Goal: Task Accomplishment & Management: Complete application form

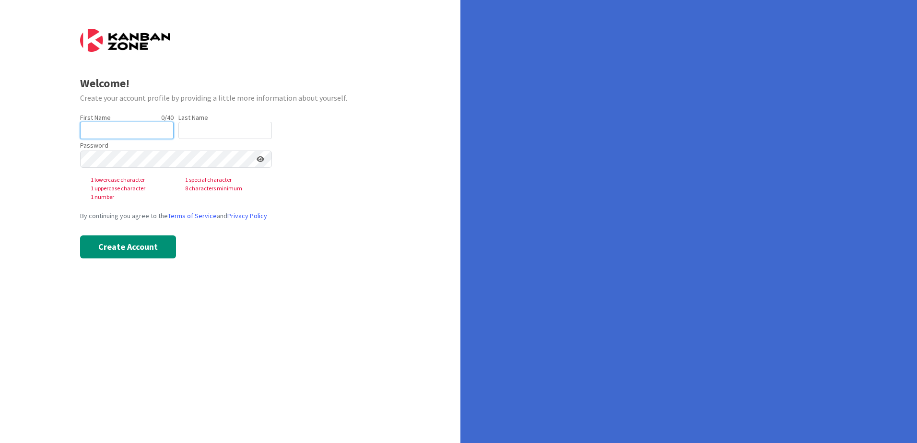
click at [124, 131] on input "text" at bounding box center [126, 130] width 93 height 17
type input "[PERSON_NAME]"
click at [423, 185] on div "Welcome! Create your account profile by providing a little more information abo…" at bounding box center [230, 221] width 460 height 443
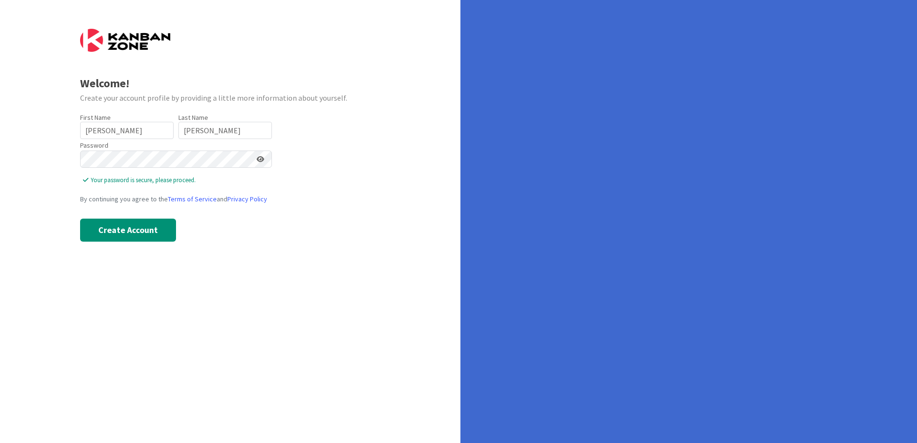
click at [359, 138] on form "Welcome! Create your account profile by providing a little more information abo…" at bounding box center [230, 135] width 301 height 213
click at [130, 232] on button "Create Account" at bounding box center [128, 230] width 96 height 23
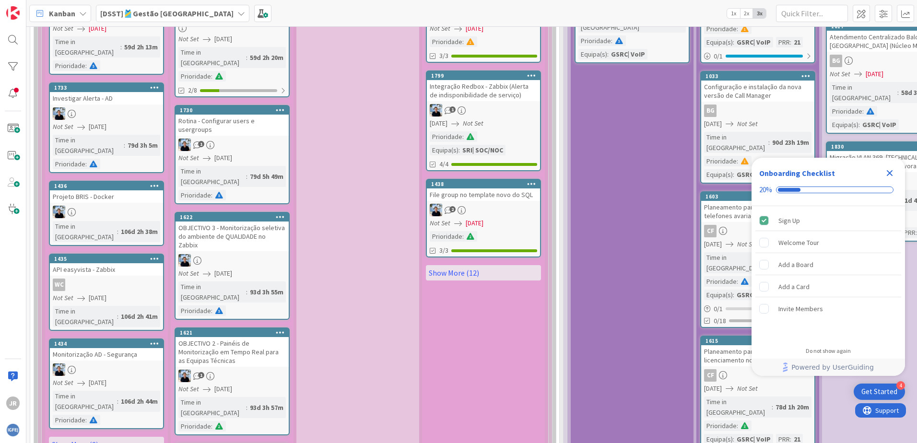
scroll to position [3068, 0]
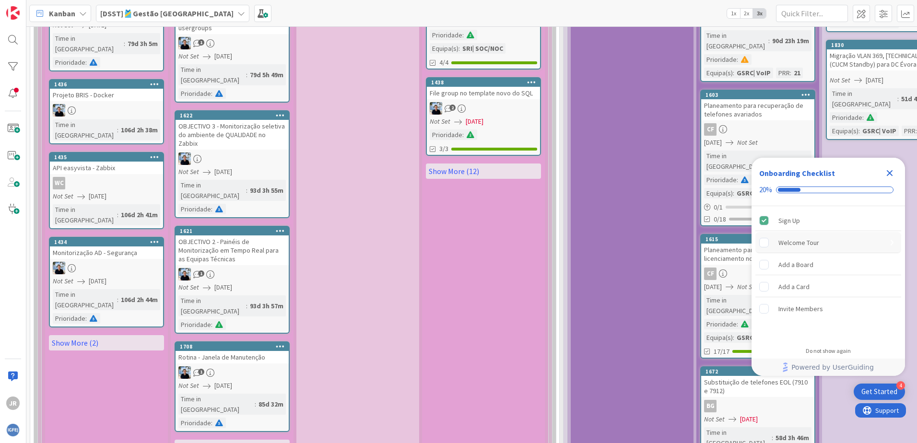
click at [763, 243] on rect "Welcome Tour is incomplete." at bounding box center [763, 242] width 9 height 9
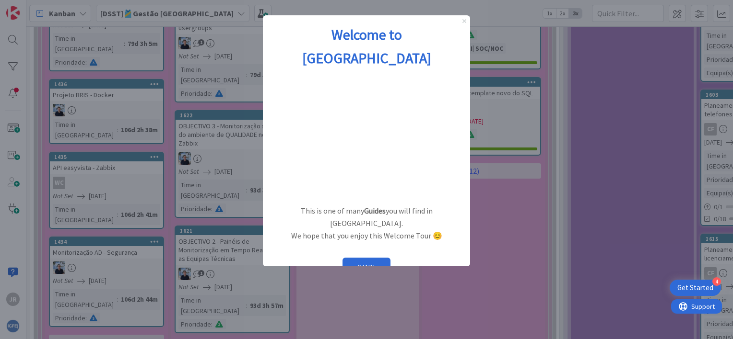
click at [464, 23] on icon "Close Preview" at bounding box center [464, 21] width 4 height 4
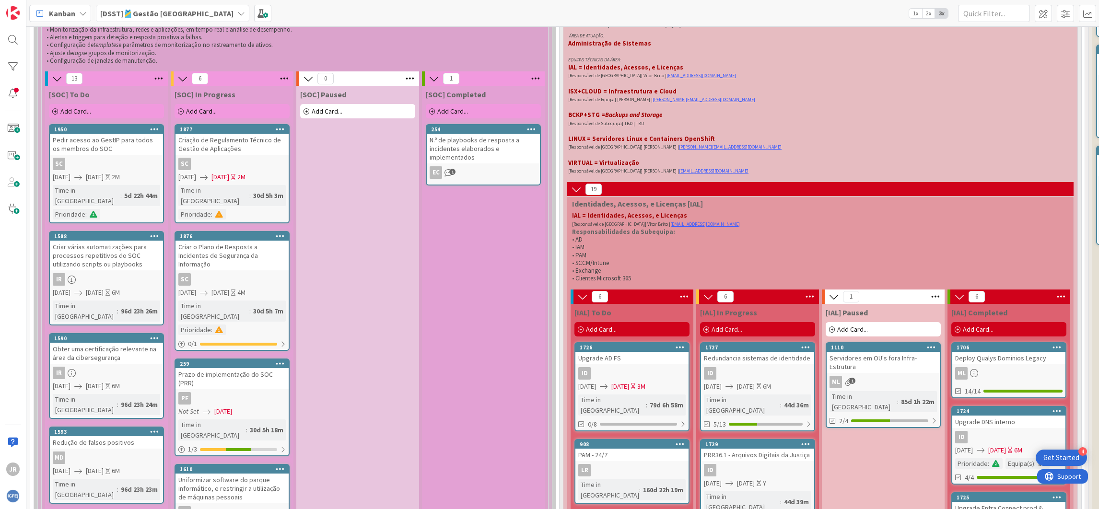
scroll to position [3547, 0]
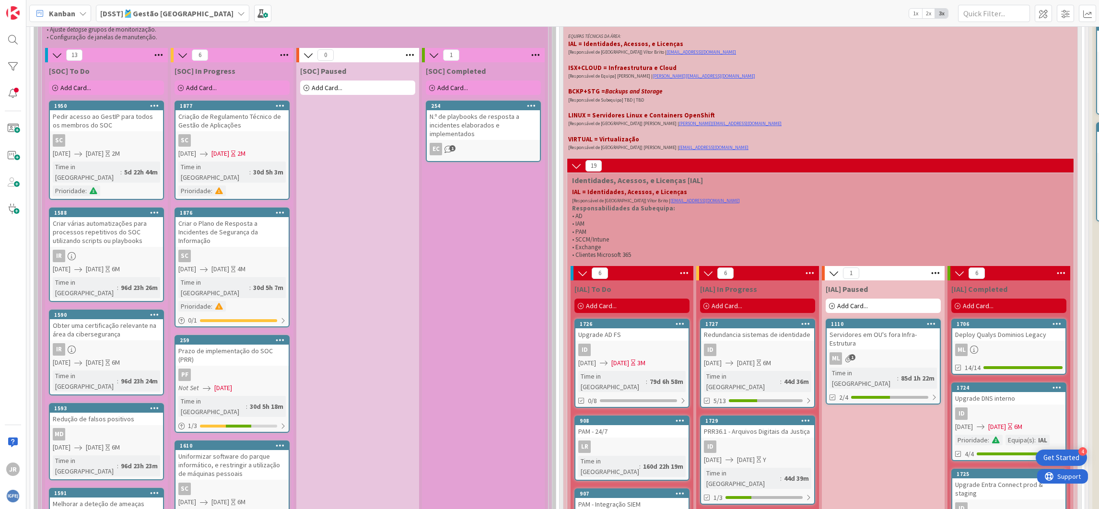
scroll to position [3618, 0]
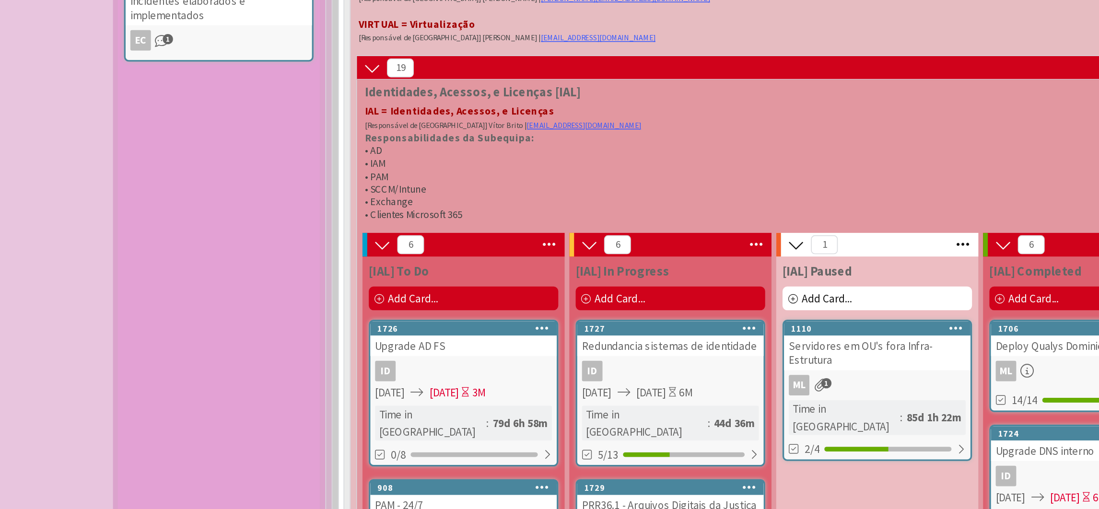
drag, startPoint x: 872, startPoint y: 174, endPoint x: 864, endPoint y: 219, distance: 45.7
drag, startPoint x: 872, startPoint y: 220, endPoint x: 857, endPoint y: 330, distance: 111.3
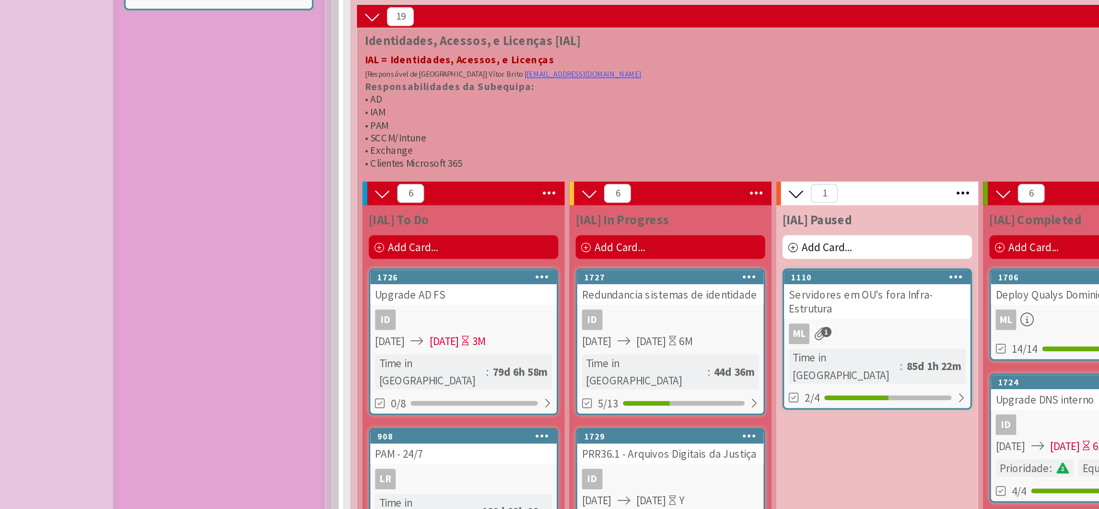
scroll to position [3652, 0]
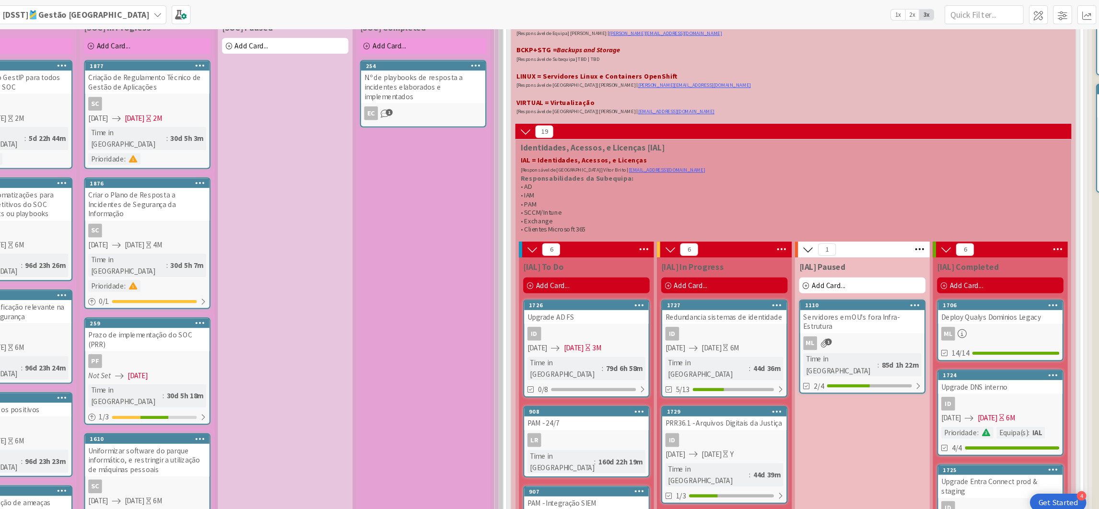
drag, startPoint x: 845, startPoint y: 257, endPoint x: 842, endPoint y: 371, distance: 114.6
drag, startPoint x: 492, startPoint y: 182, endPoint x: 494, endPoint y: 289, distance: 106.5
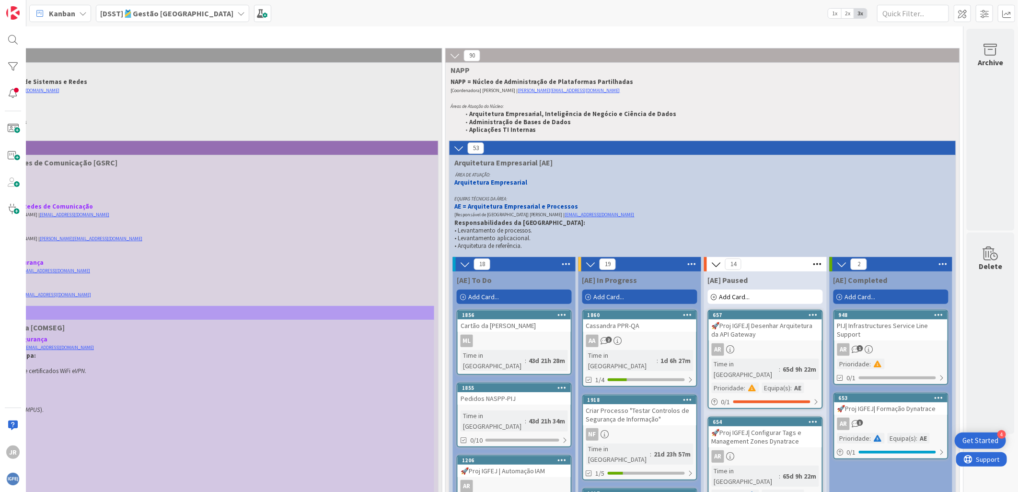
scroll to position [86, 647]
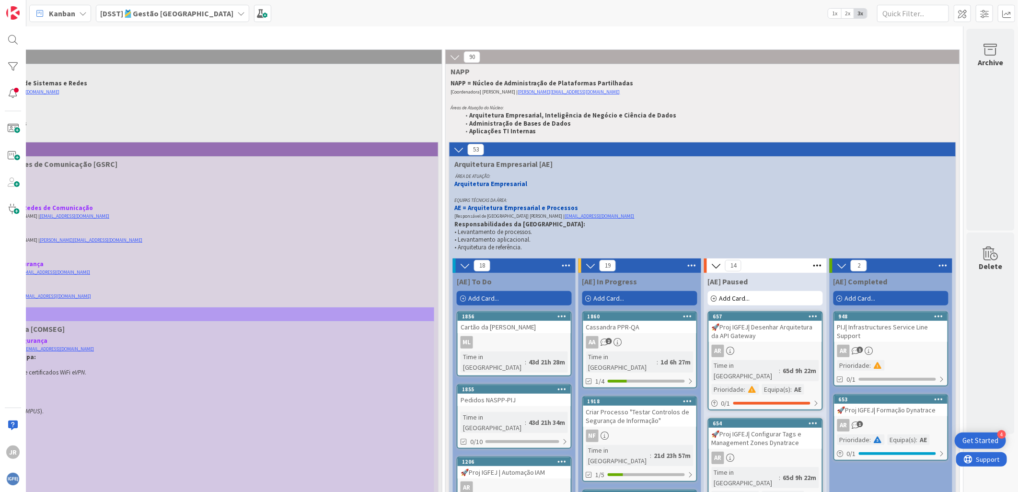
click at [237, 13] on icon at bounding box center [241, 14] width 8 height 8
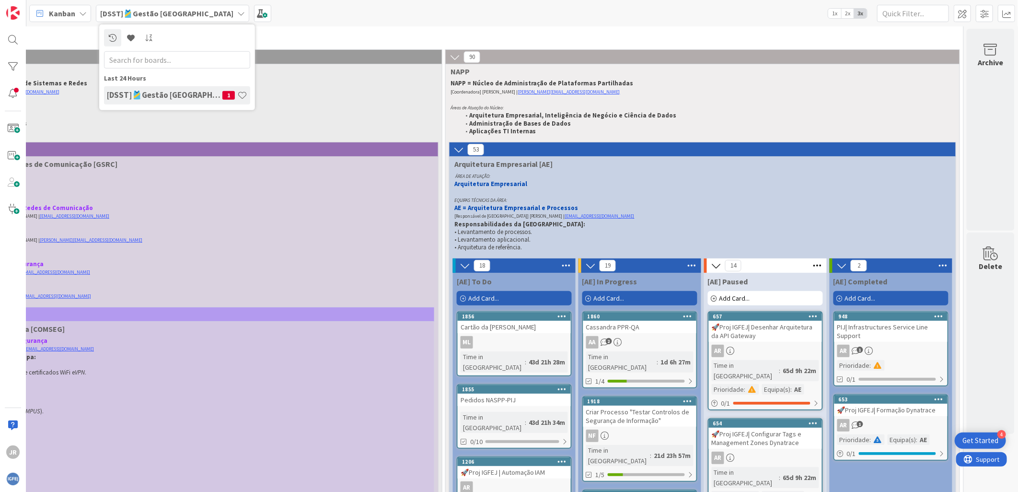
click at [916, 435] on div "4 Get Started" at bounding box center [980, 440] width 51 height 16
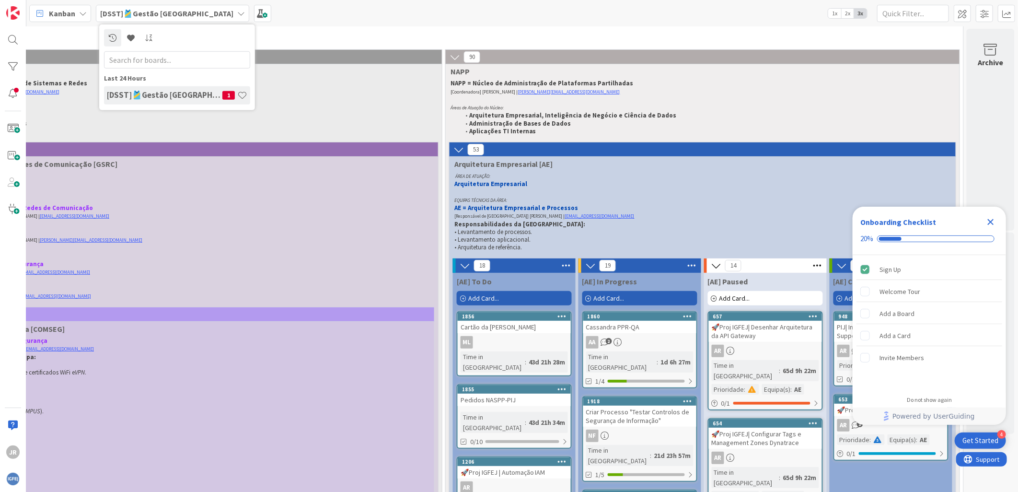
scroll to position [0, 0]
click at [865, 295] on rect "Welcome Tour is incomplete." at bounding box center [865, 291] width 9 height 9
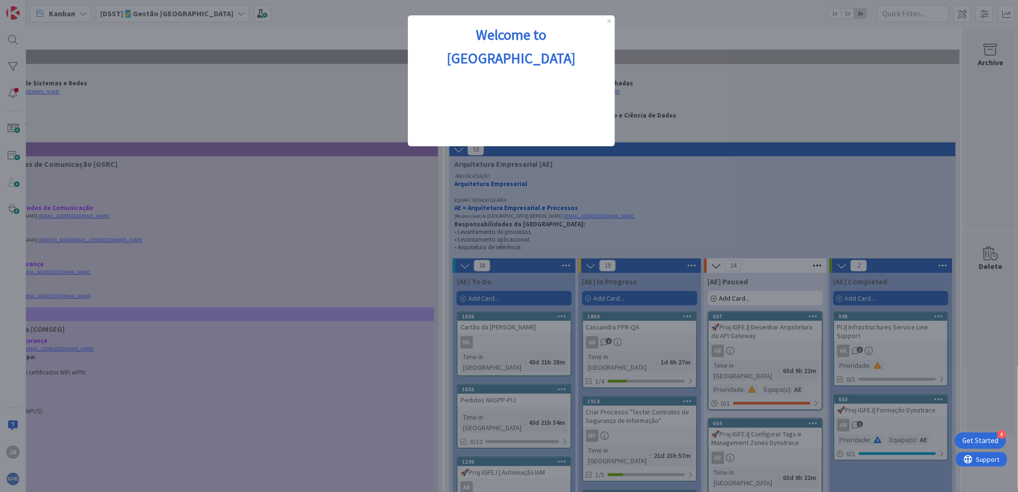
scroll to position [86, 643]
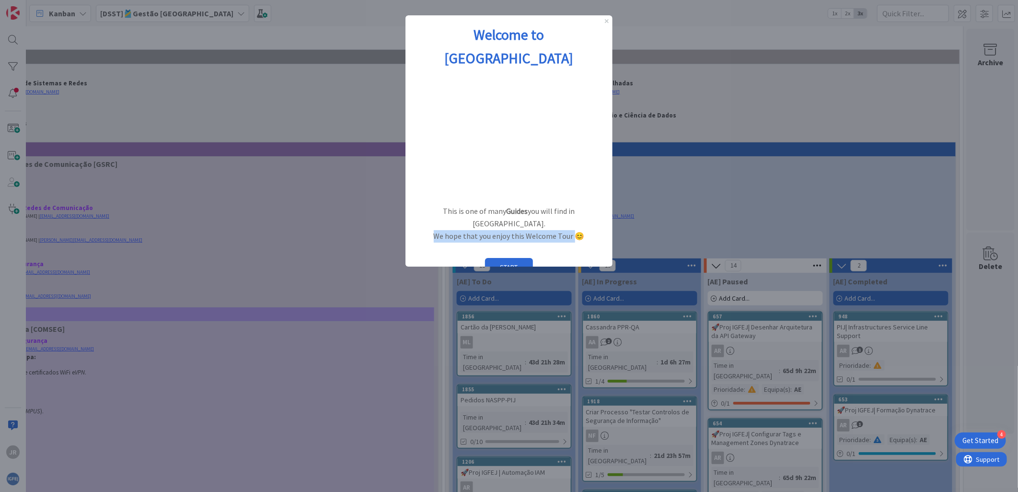
drag, startPoint x: 434, startPoint y: 201, endPoint x: 575, endPoint y: 200, distance: 141.4
click at [575, 230] on p "We hope that you enjoy this Welcome Tour 😊" at bounding box center [509, 236] width 192 height 12
drag, startPoint x: 575, startPoint y: 200, endPoint x: 525, endPoint y: 188, distance: 52.2
click at [525, 205] on p "This is one of many Guides you will find in Kanban Zone." at bounding box center [509, 217] width 192 height 25
click at [505, 258] on button "START" at bounding box center [509, 267] width 48 height 18
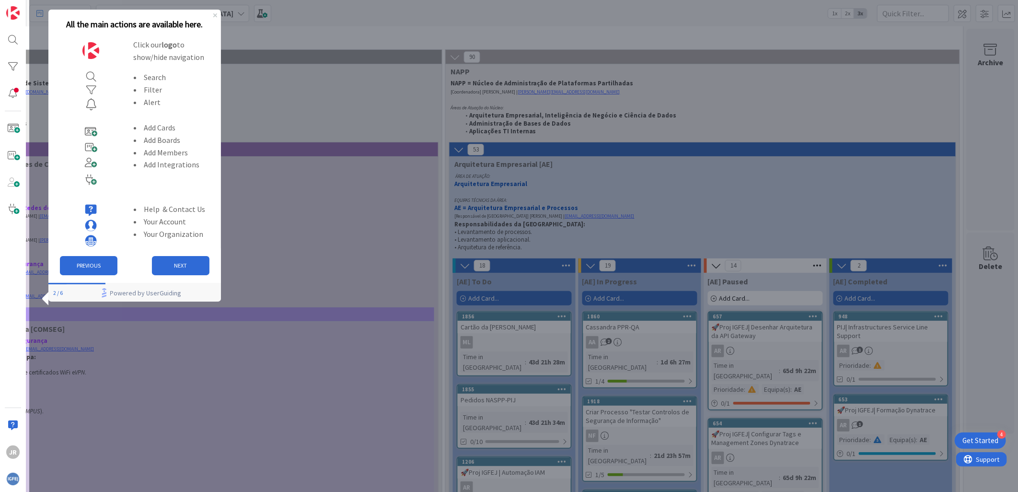
scroll to position [0, 0]
click at [187, 260] on button "NEXT" at bounding box center [181, 265] width 58 height 19
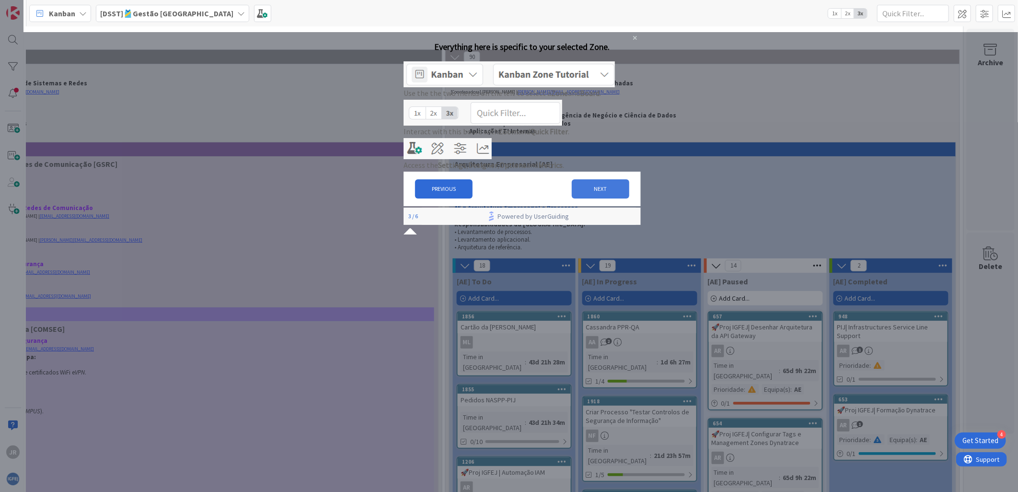
click at [590, 198] on button "NEXT" at bounding box center [601, 188] width 58 height 19
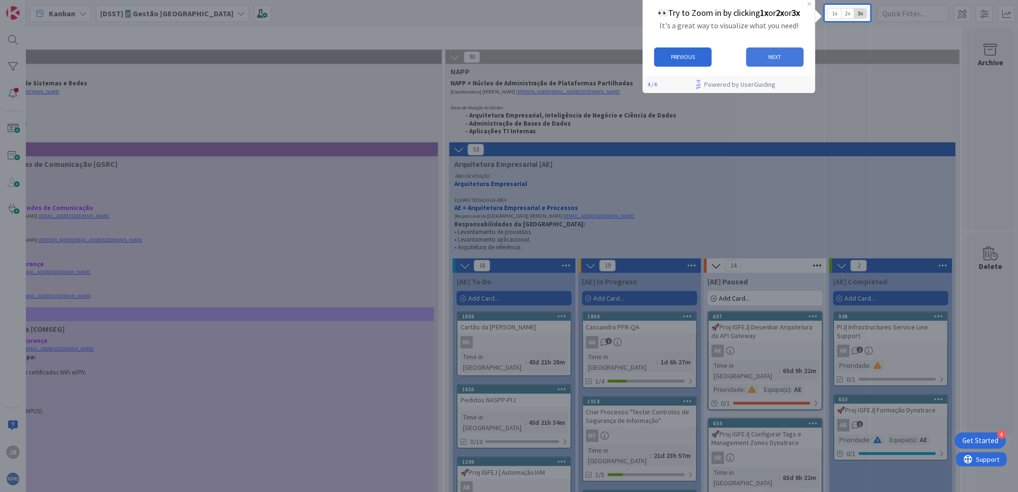
click at [772, 56] on button "NEXT" at bounding box center [775, 56] width 58 height 19
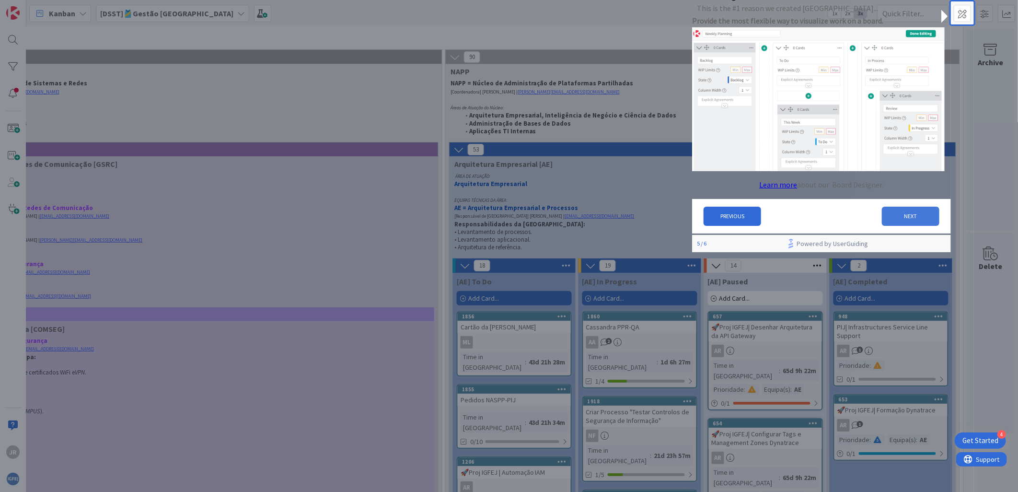
click at [910, 221] on button "NEXT" at bounding box center [911, 216] width 58 height 19
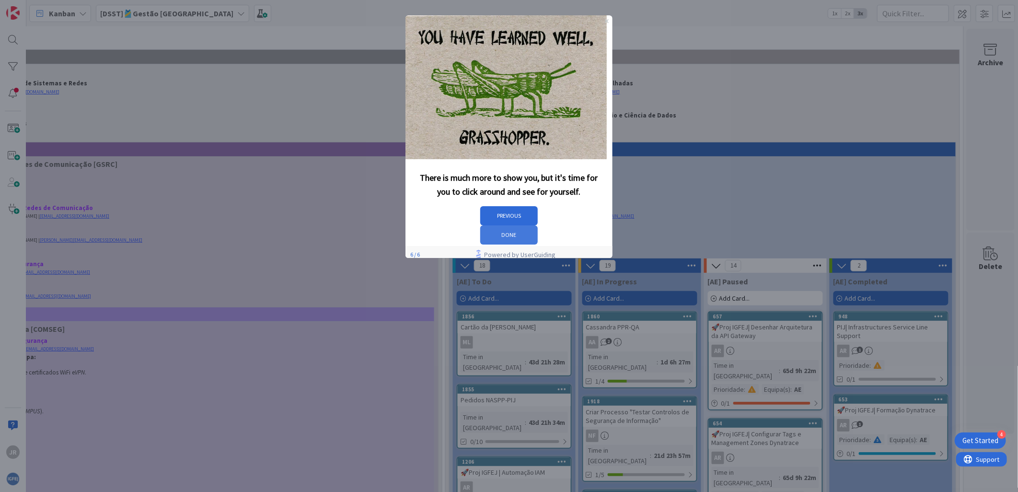
click at [537, 225] on button "DONE" at bounding box center [509, 234] width 58 height 19
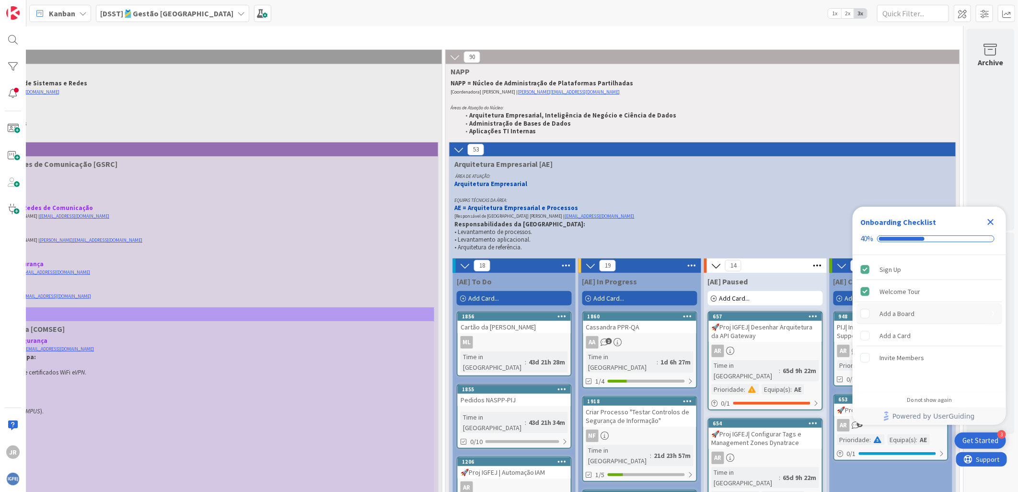
click at [870, 314] on div "Add a Board is incomplete." at bounding box center [870, 314] width 19 height 10
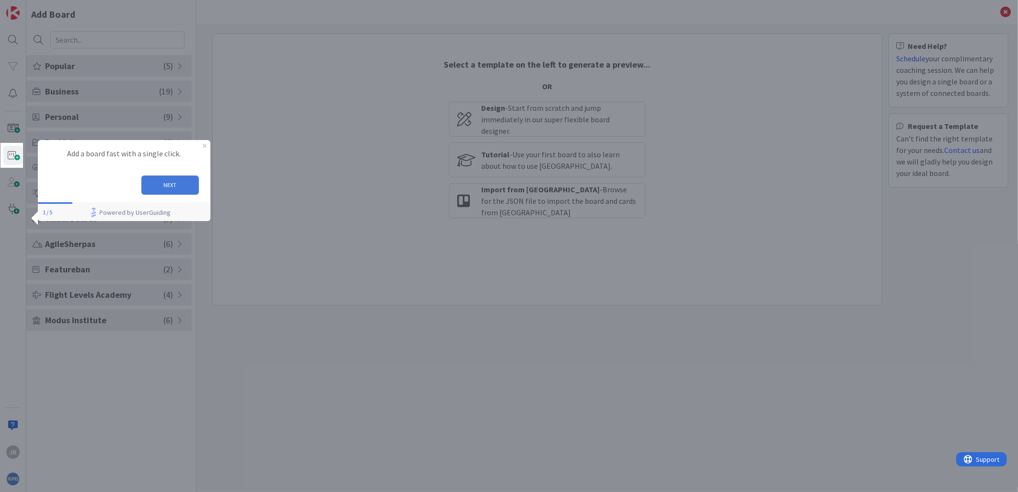
click at [177, 181] on button "NEXT" at bounding box center [170, 184] width 58 height 19
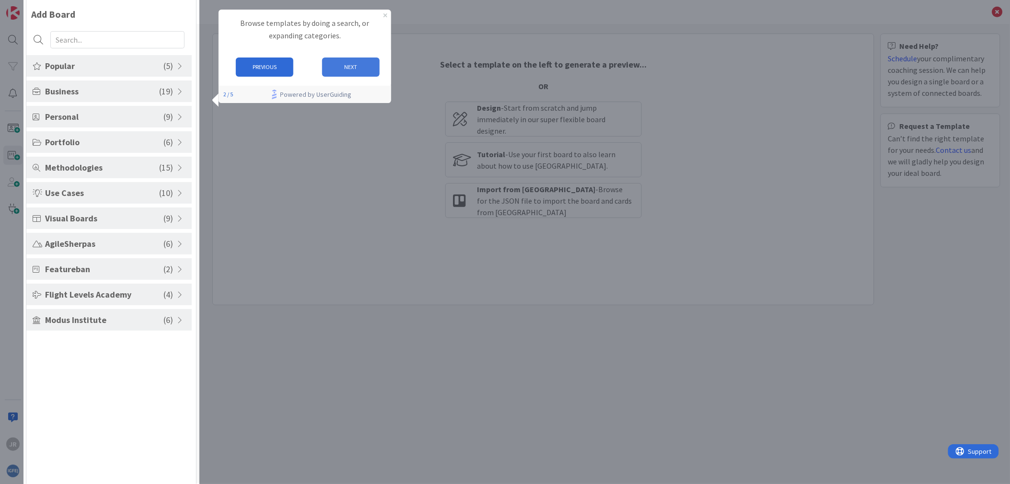
click at [351, 82] on div "PREVIOUS NEXT" at bounding box center [304, 67] width 173 height 35
click at [347, 68] on button "NEXT" at bounding box center [351, 67] width 58 height 19
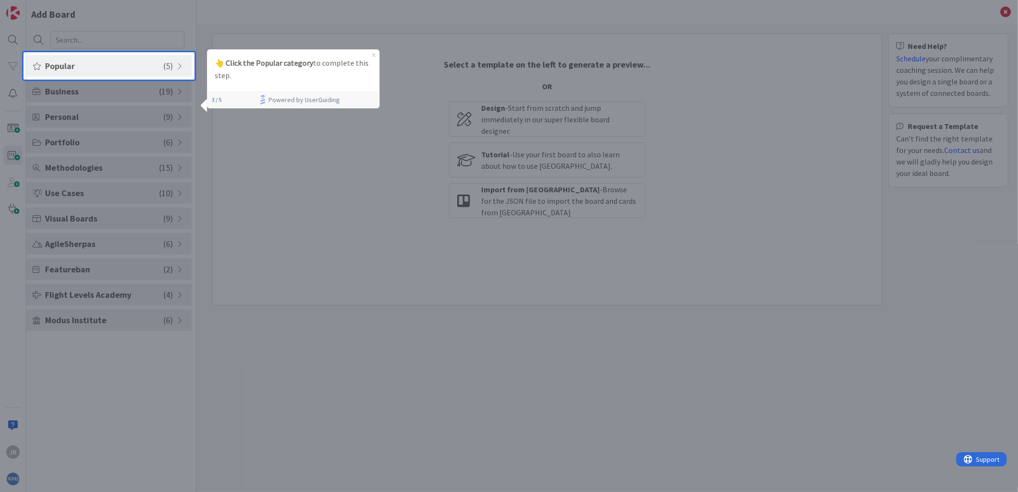
click at [373, 56] on icon "Close Preview" at bounding box center [374, 55] width 4 height 4
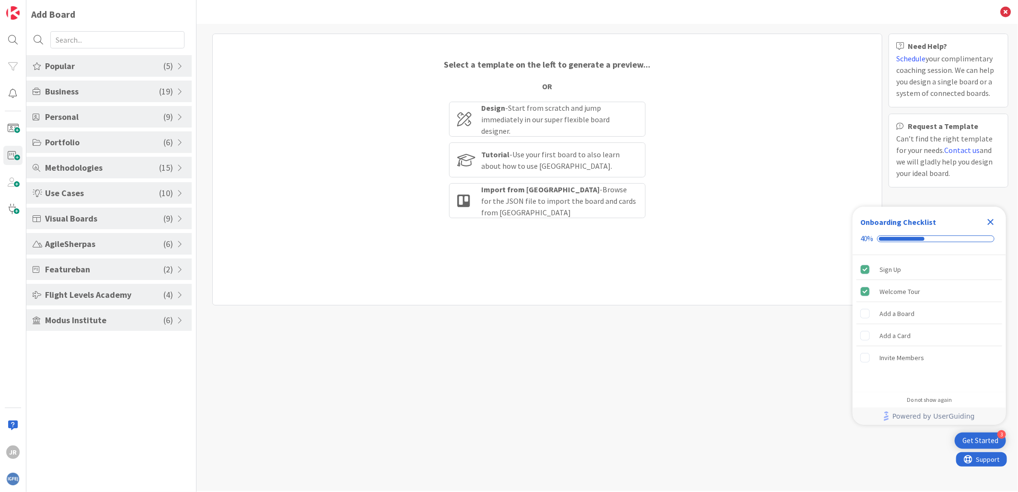
click at [986, 219] on icon "Close Checklist" at bounding box center [991, 222] width 12 height 12
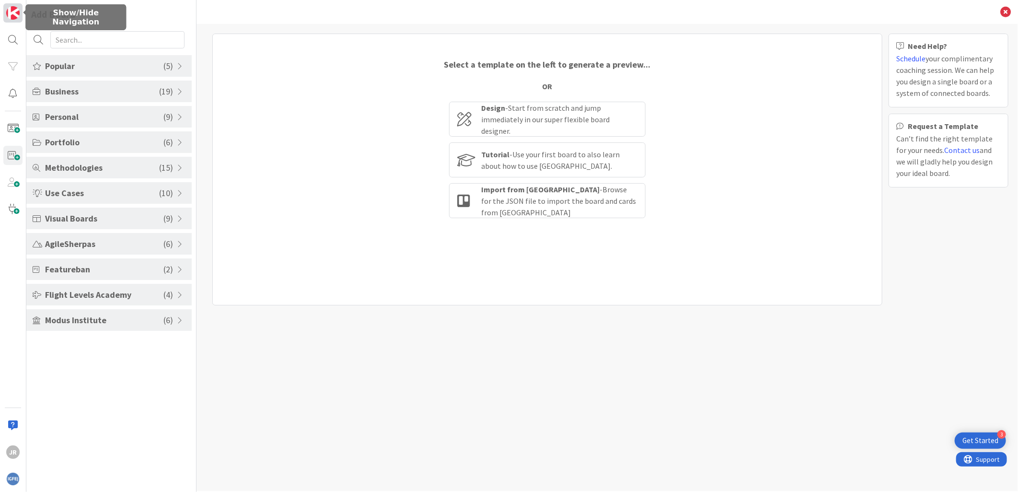
click at [10, 11] on img at bounding box center [12, 12] width 13 height 13
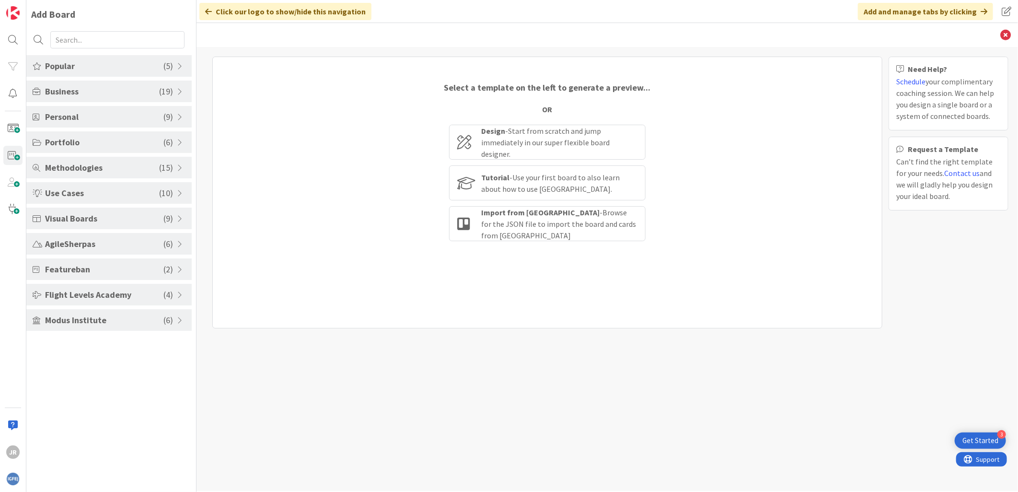
click at [231, 12] on div "Click our logo to show/hide this navigation" at bounding box center [285, 11] width 172 height 17
click at [206, 11] on icon at bounding box center [208, 12] width 7 height 8
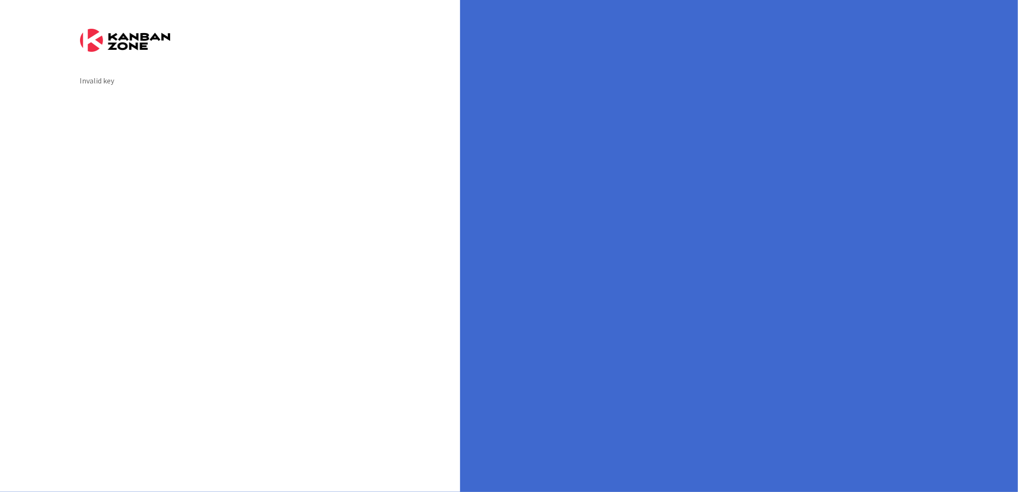
click at [102, 79] on div "Invalid key" at bounding box center [230, 81] width 301 height 12
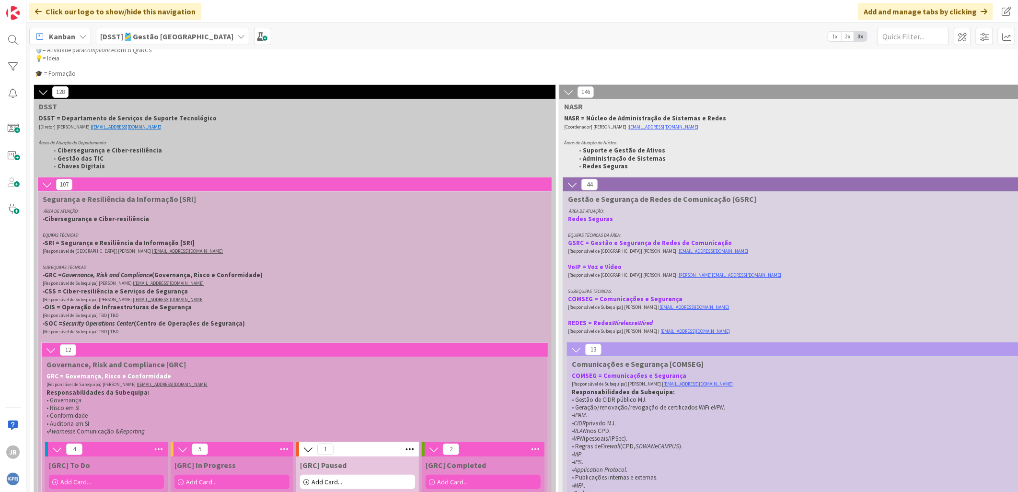
scroll to position [106, 0]
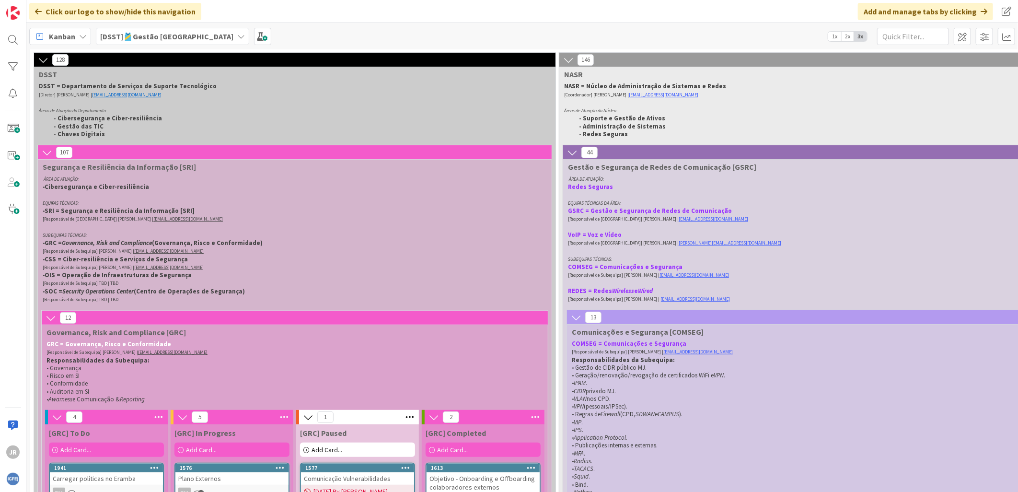
click at [45, 59] on icon at bounding box center [43, 60] width 11 height 11
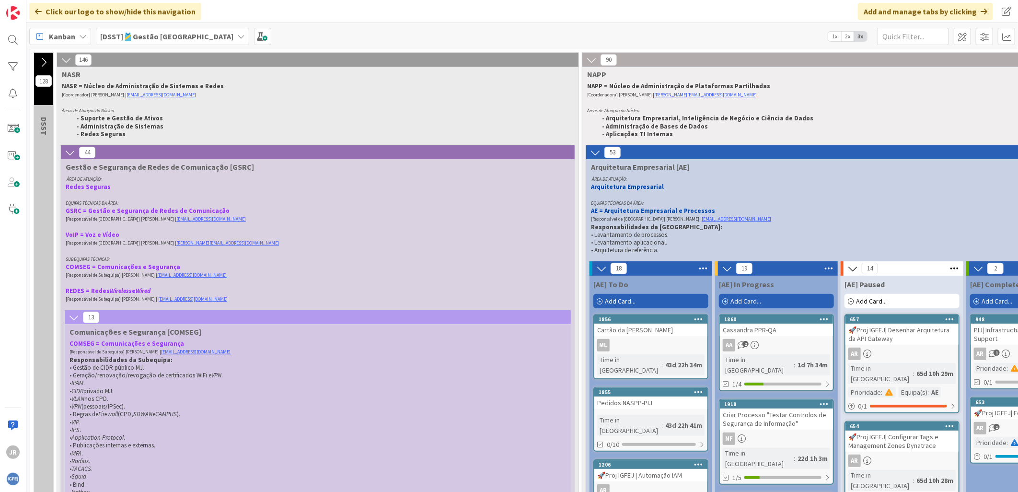
click at [44, 61] on icon at bounding box center [43, 62] width 11 height 11
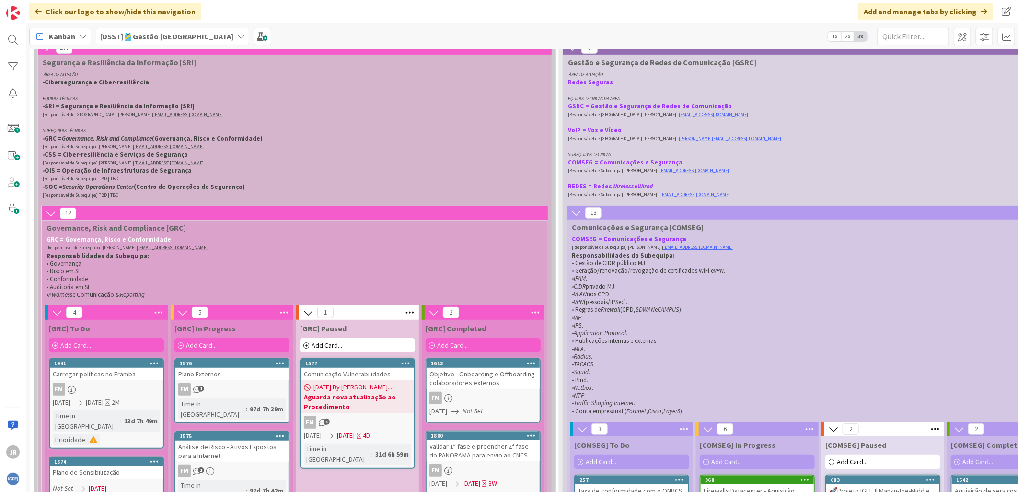
scroll to position [213, 0]
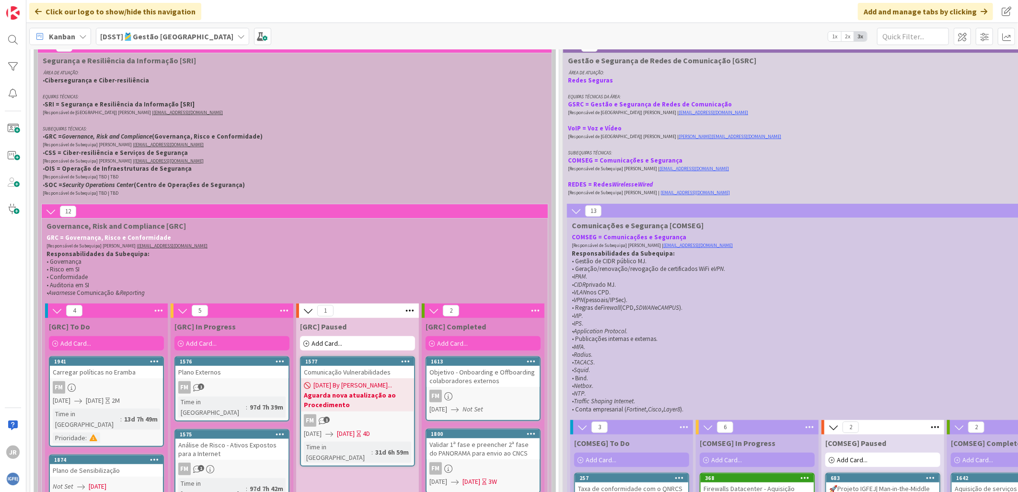
click at [49, 210] on icon at bounding box center [51, 211] width 11 height 11
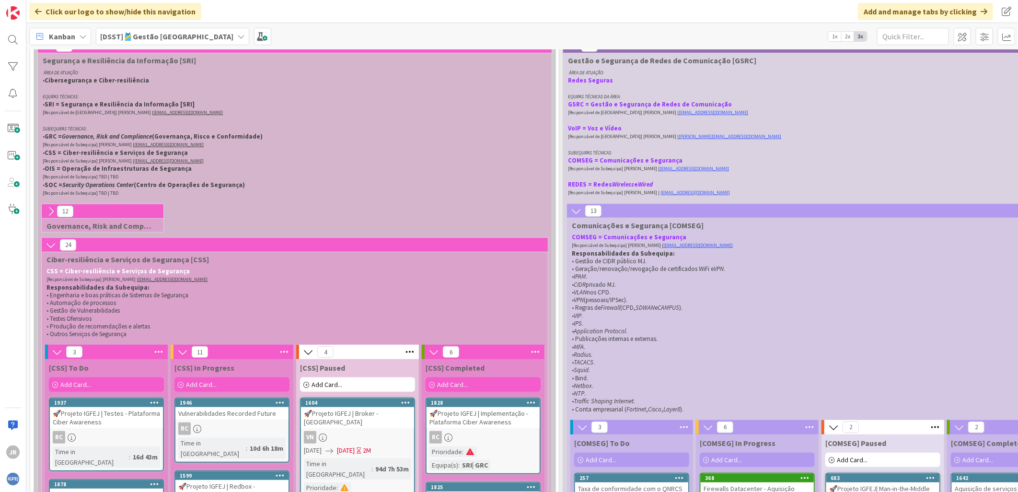
click at [49, 210] on icon at bounding box center [51, 211] width 11 height 11
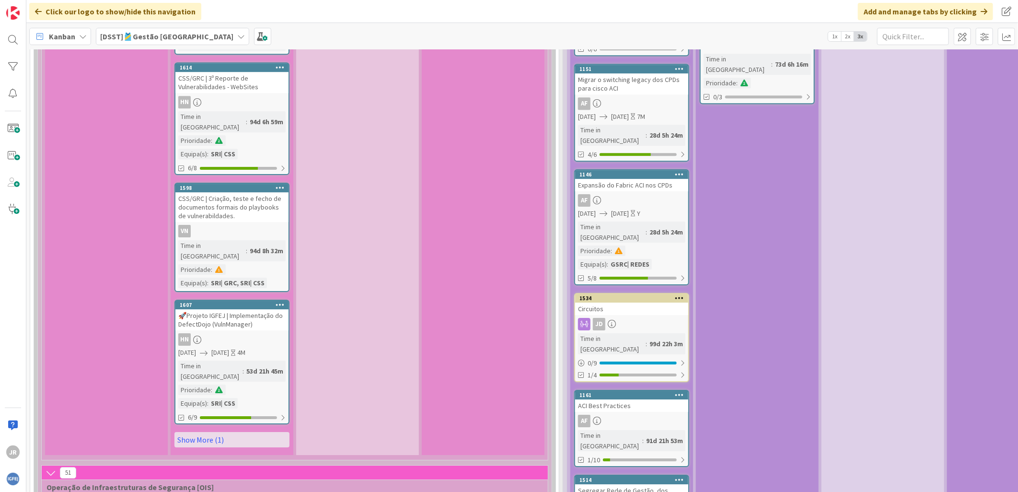
scroll to position [1918, 0]
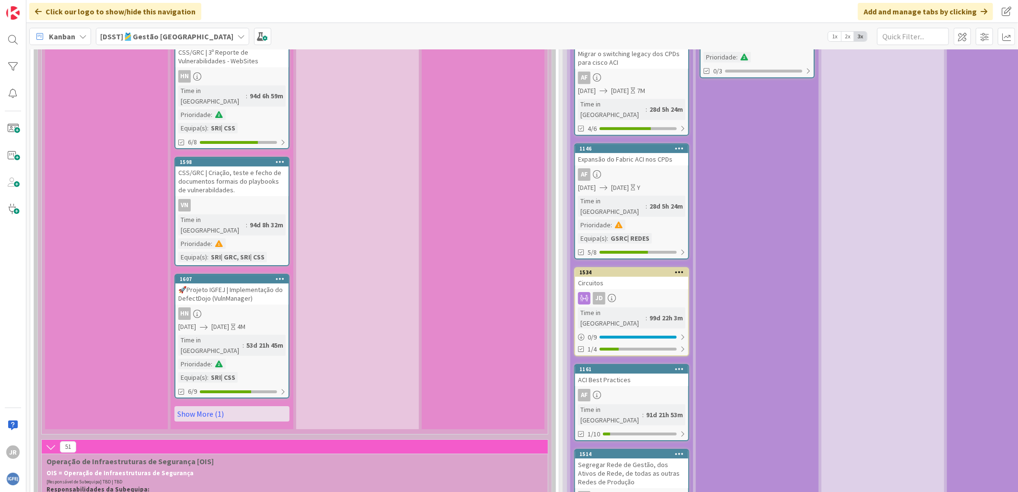
click at [49, 442] on icon at bounding box center [51, 447] width 11 height 11
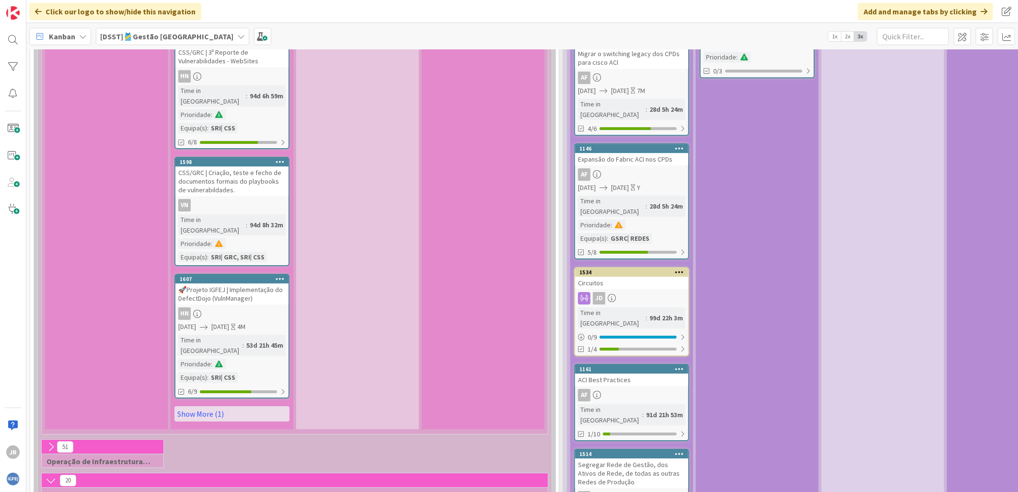
scroll to position [1971, 0]
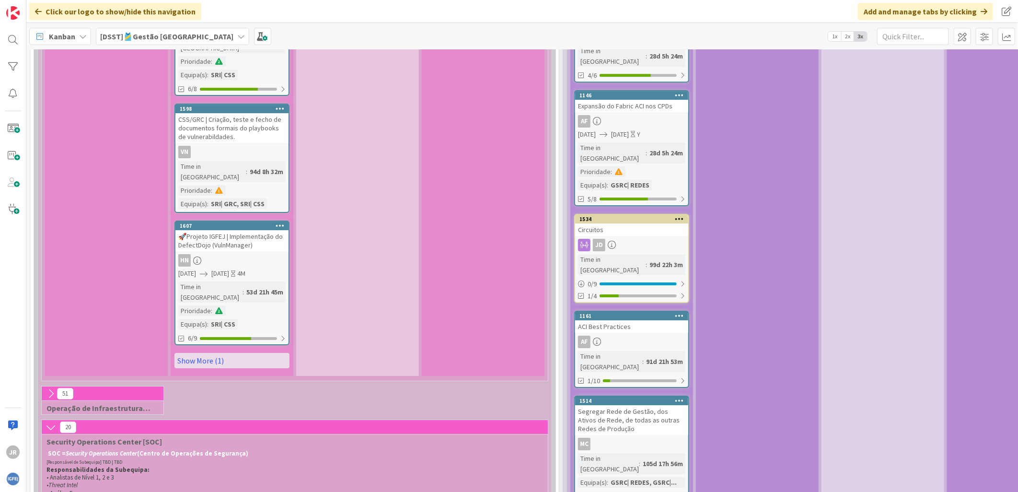
click at [53, 422] on icon at bounding box center [51, 427] width 11 height 11
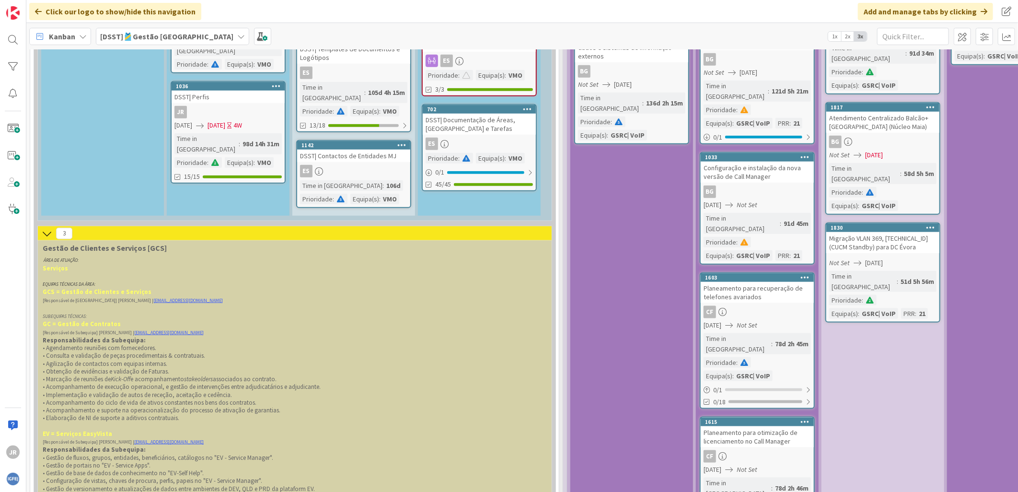
scroll to position [2717, 0]
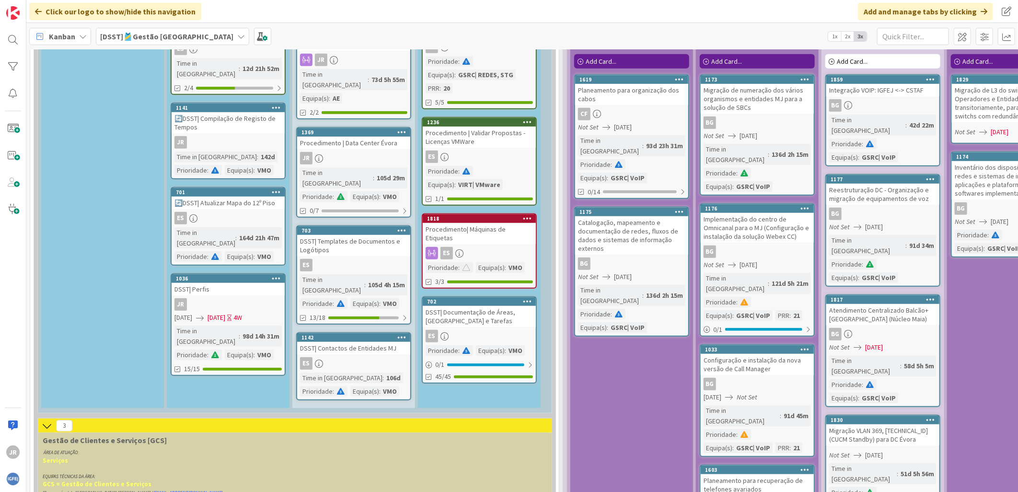
click at [48, 420] on icon at bounding box center [47, 425] width 11 height 11
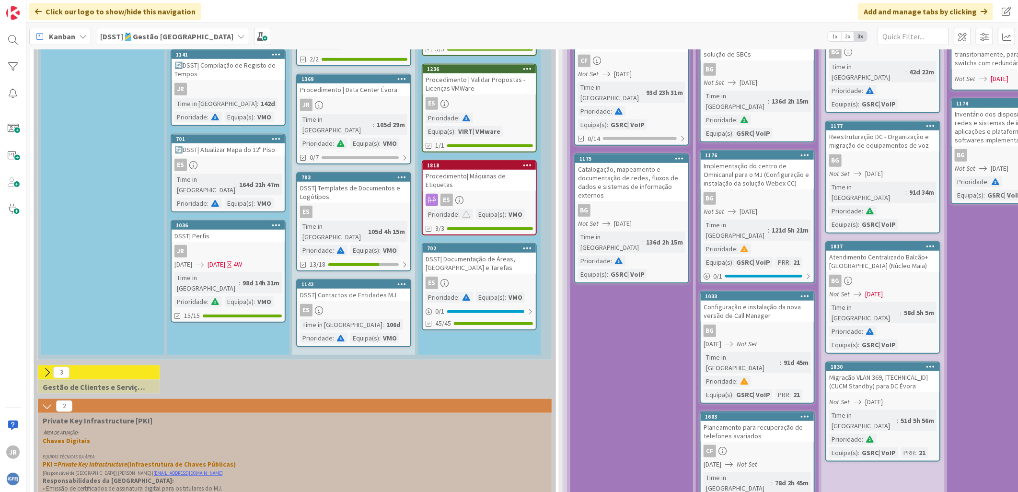
scroll to position [2823, 0]
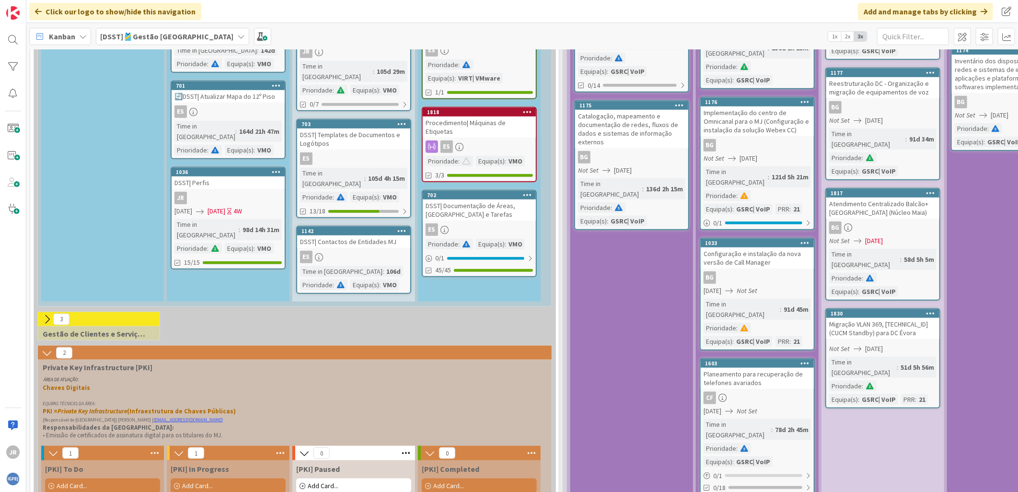
click at [49, 348] on icon at bounding box center [47, 353] width 11 height 11
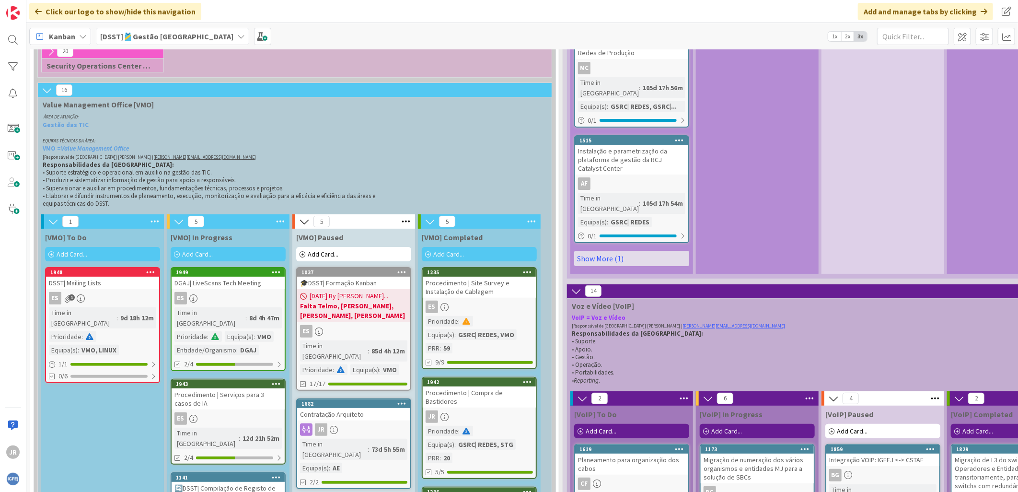
scroll to position [2344, 0]
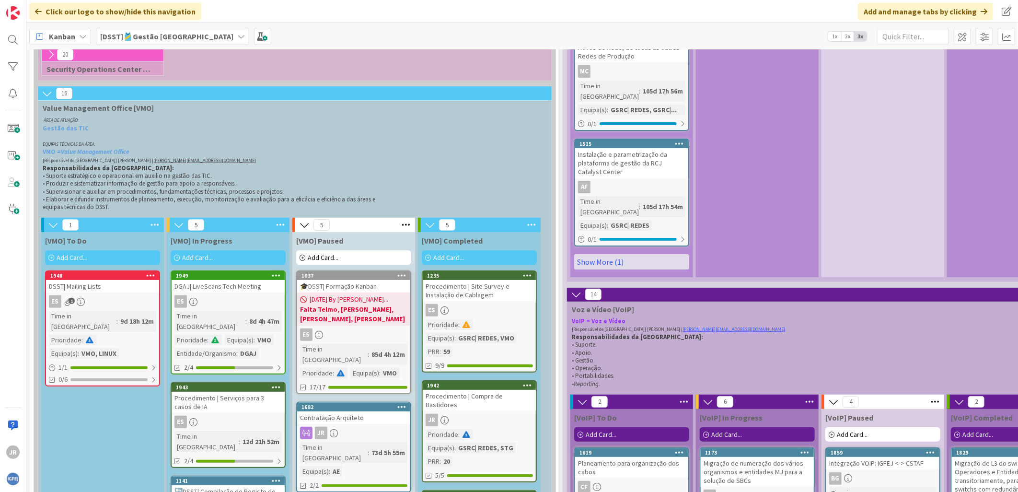
click at [574, 289] on icon at bounding box center [576, 294] width 11 height 11
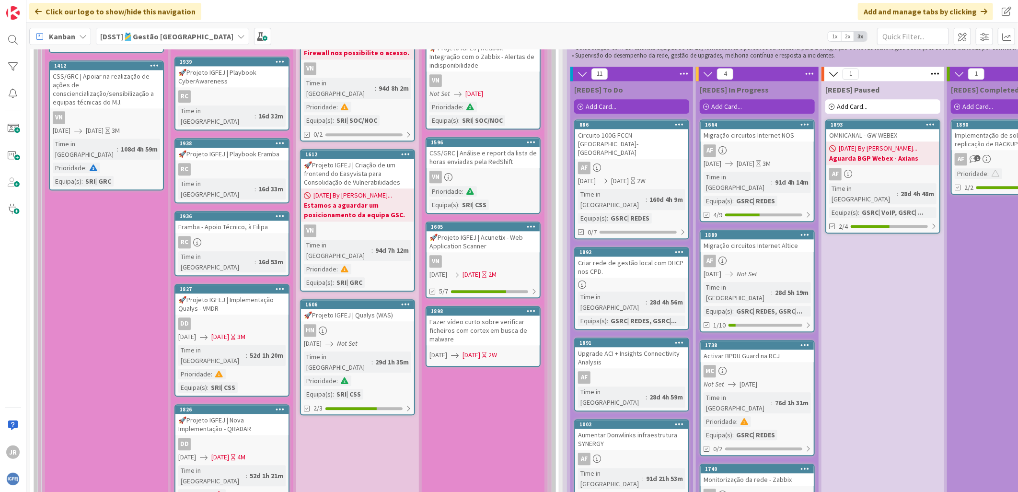
scroll to position [1225, 0]
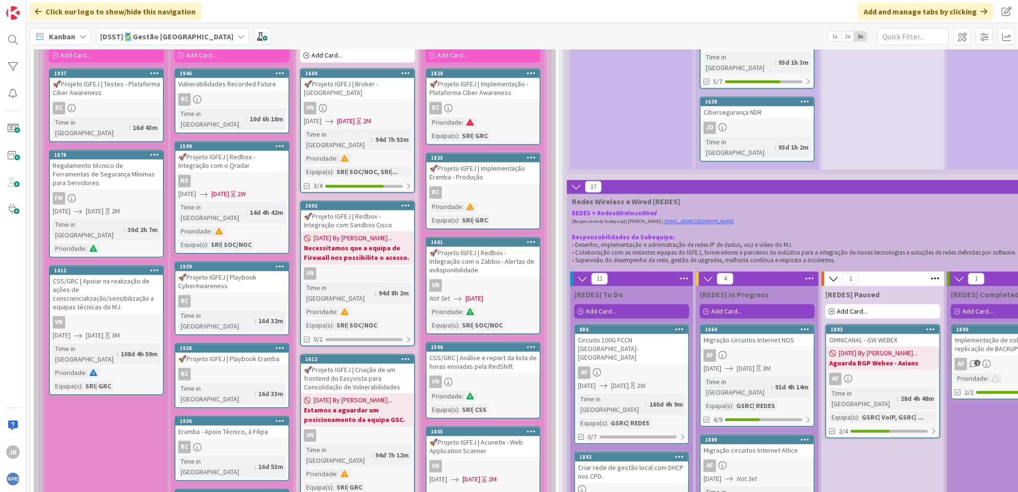
click at [579, 181] on icon at bounding box center [576, 186] width 11 height 11
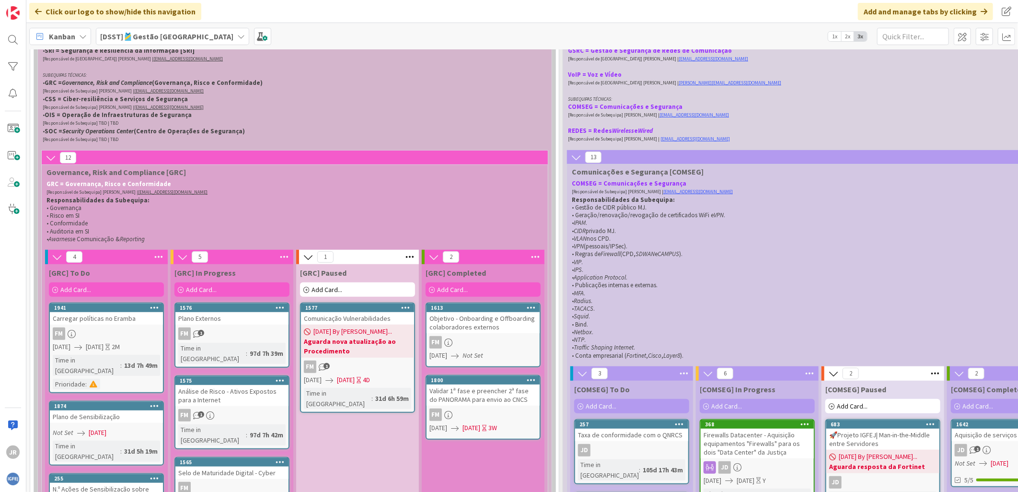
scroll to position [266, 0]
click at [576, 155] on icon at bounding box center [576, 157] width 11 height 11
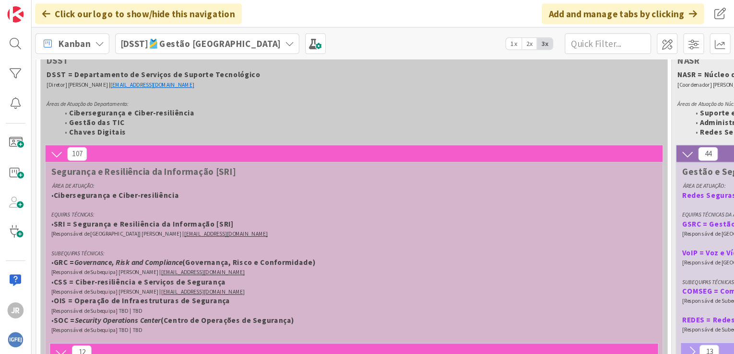
scroll to position [130, 0]
click at [44, 127] on icon at bounding box center [47, 128] width 11 height 11
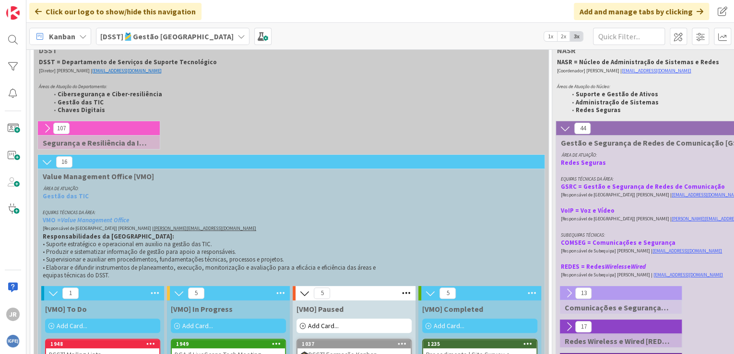
click at [48, 157] on icon at bounding box center [47, 162] width 11 height 11
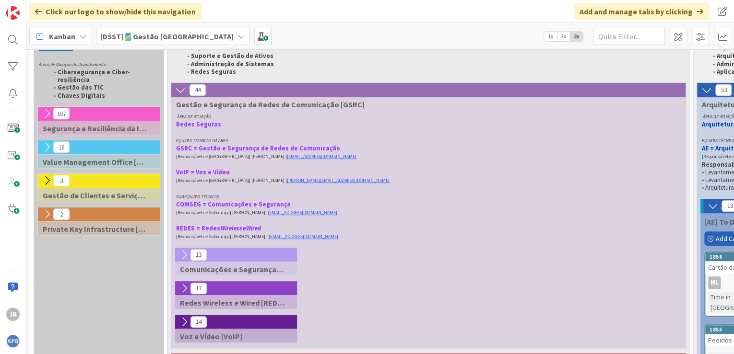
scroll to position [207, 0]
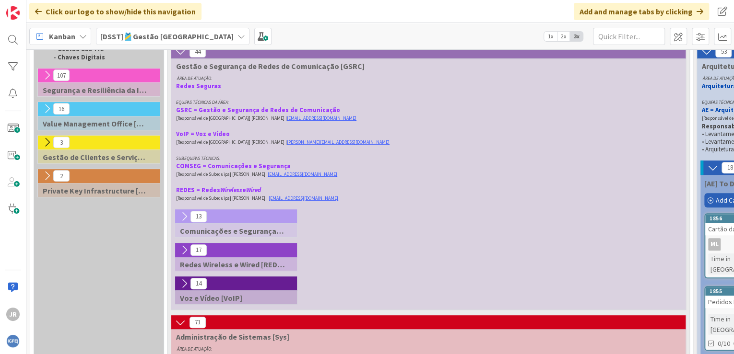
click at [177, 52] on icon at bounding box center [180, 52] width 11 height 11
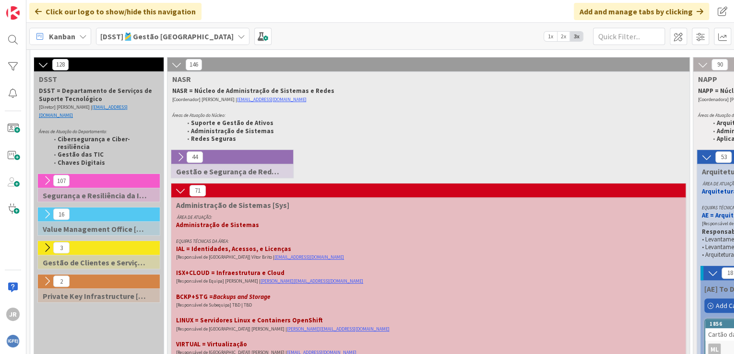
scroll to position [92, 0]
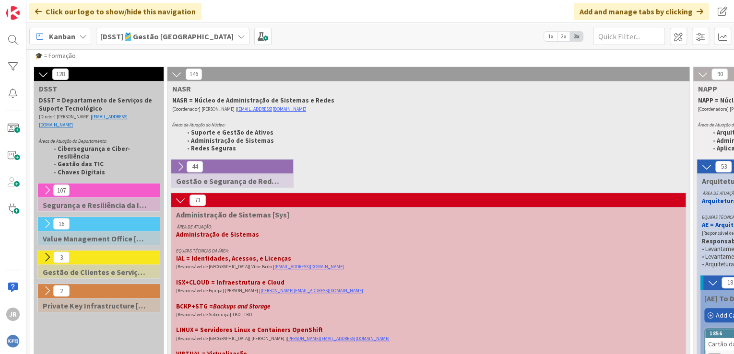
click at [178, 162] on icon at bounding box center [180, 167] width 11 height 11
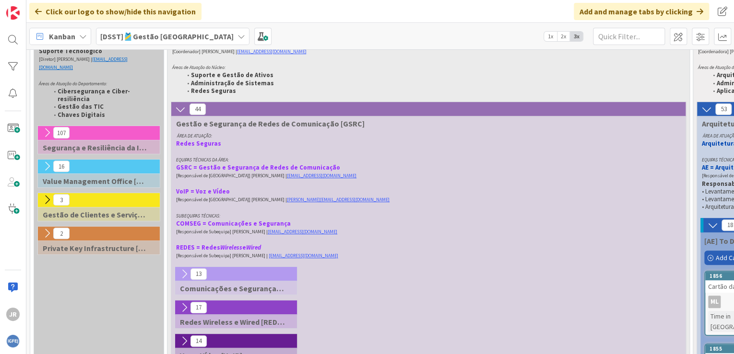
scroll to position [130, 0]
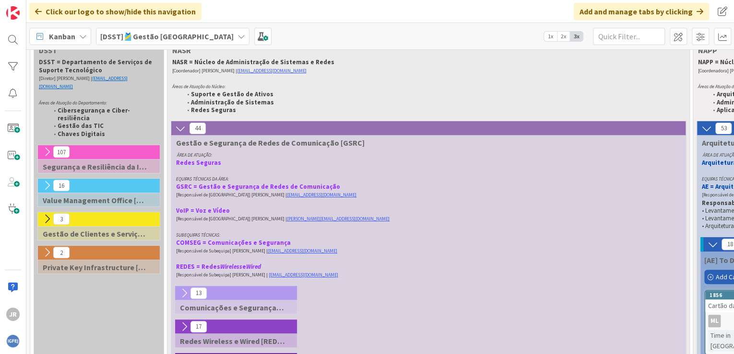
click at [181, 128] on icon at bounding box center [180, 128] width 11 height 11
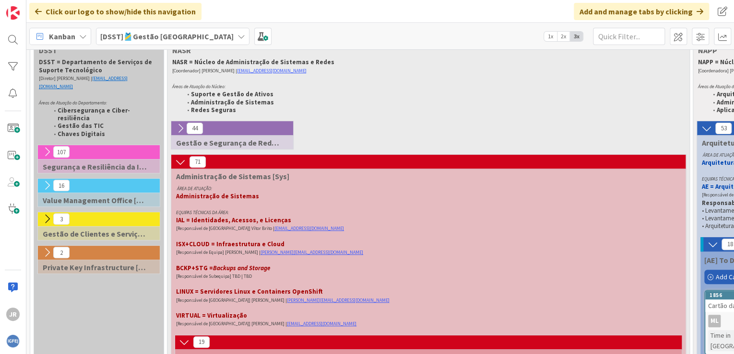
scroll to position [169, 0]
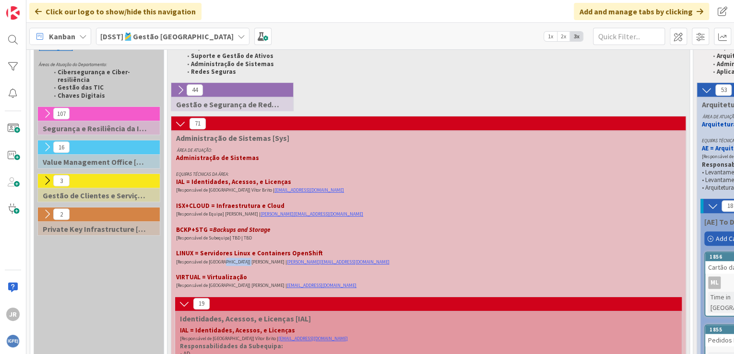
drag, startPoint x: 223, startPoint y: 263, endPoint x: 246, endPoint y: 263, distance: 23.0
click at [246, 263] on span "[Responsável de [GEOGRAPHIC_DATA]] [PERSON_NAME] |" at bounding box center [231, 262] width 111 height 6
drag, startPoint x: 246, startPoint y: 263, endPoint x: 228, endPoint y: 265, distance: 17.8
click at [228, 265] on span "[Responsável de [GEOGRAPHIC_DATA]] [PERSON_NAME] |" at bounding box center [231, 262] width 111 height 6
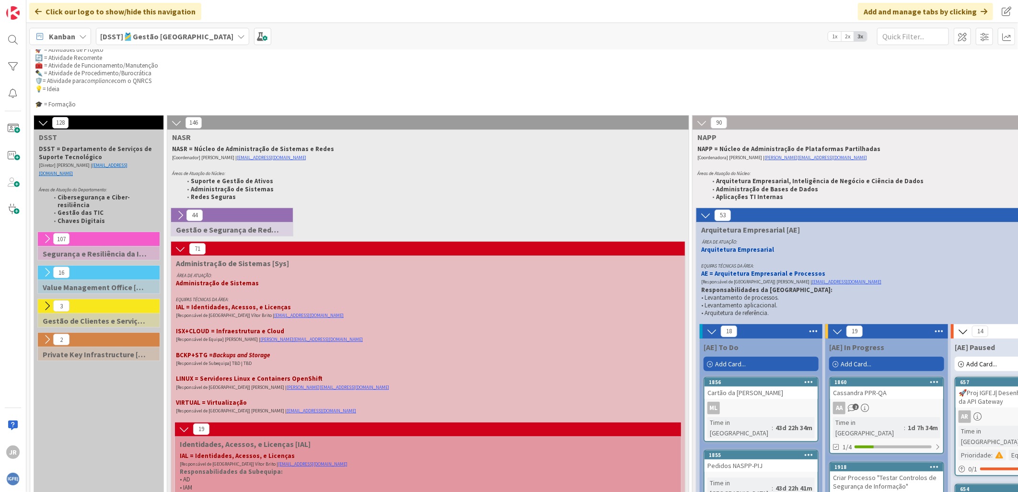
scroll to position [59, 0]
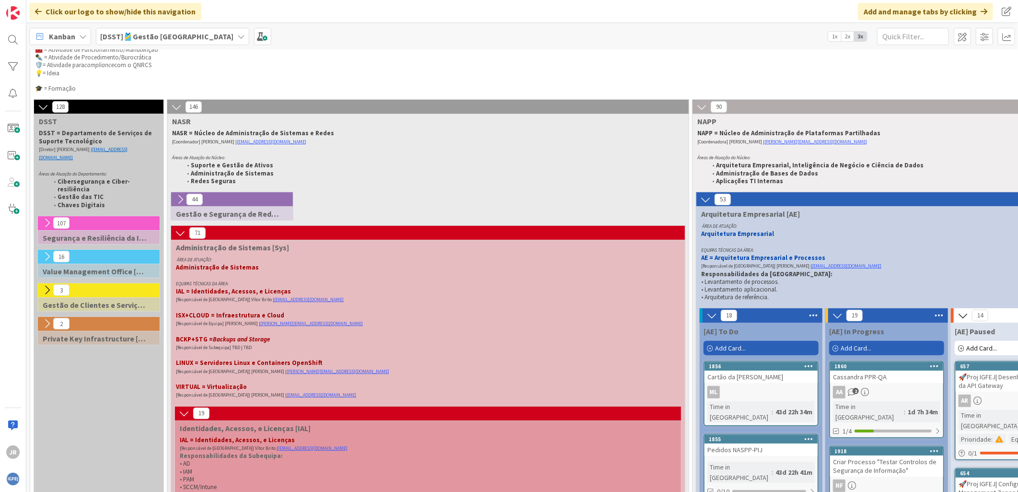
click at [708, 194] on icon at bounding box center [705, 199] width 11 height 11
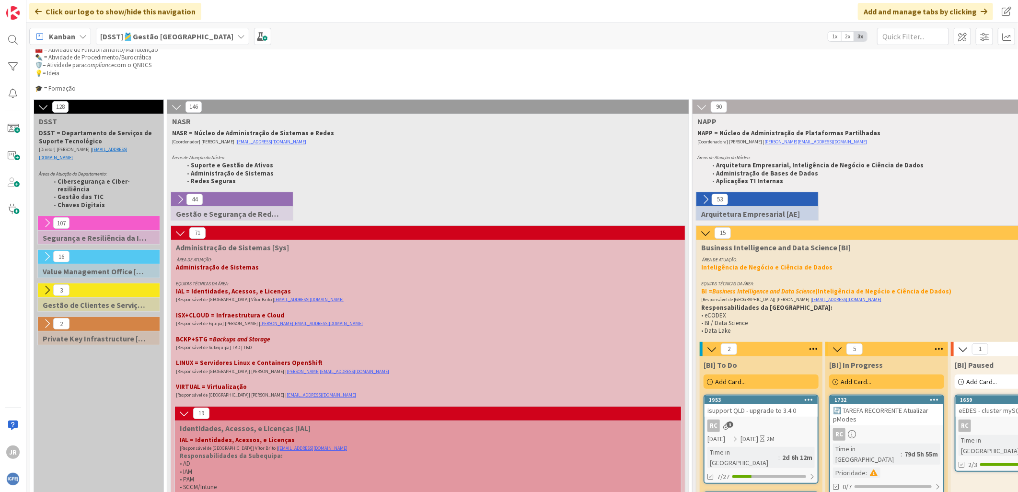
click at [708, 233] on icon at bounding box center [705, 233] width 11 height 11
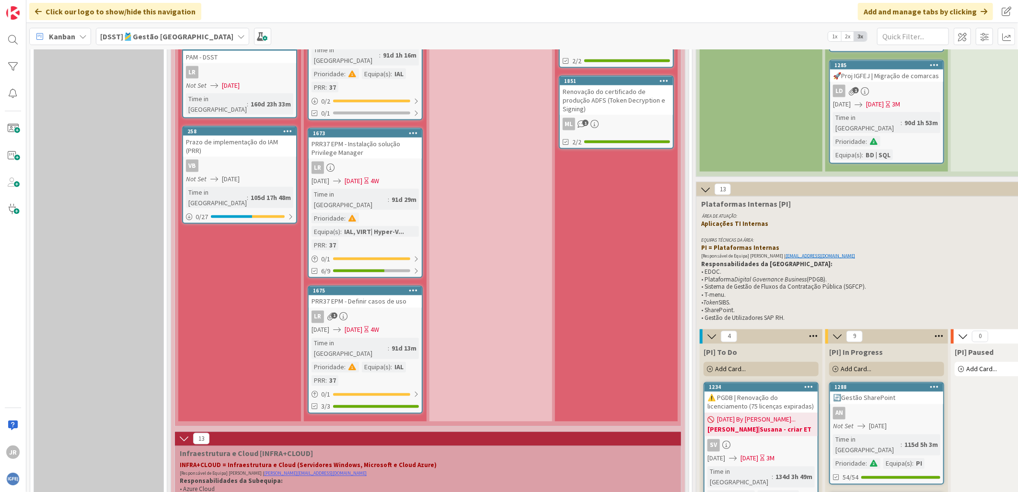
scroll to position [965, 0]
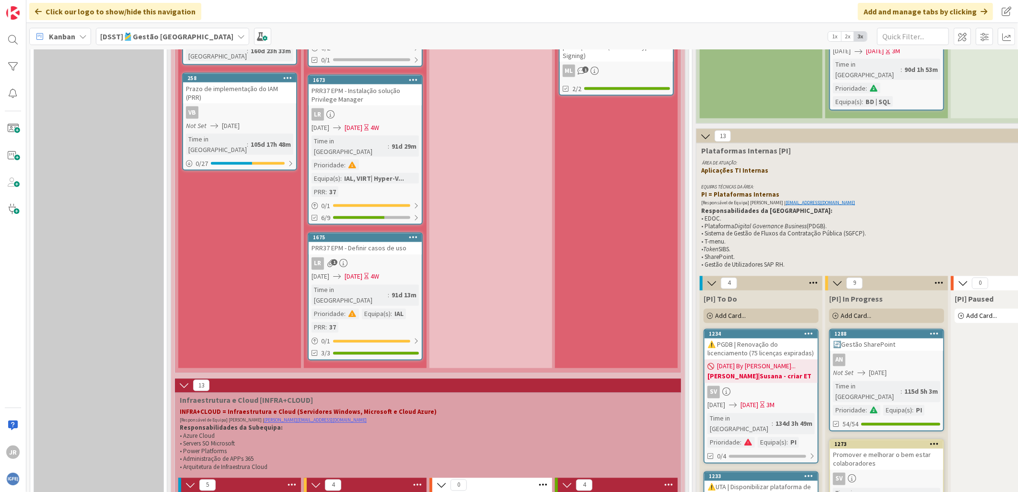
click at [705, 131] on icon at bounding box center [705, 136] width 11 height 11
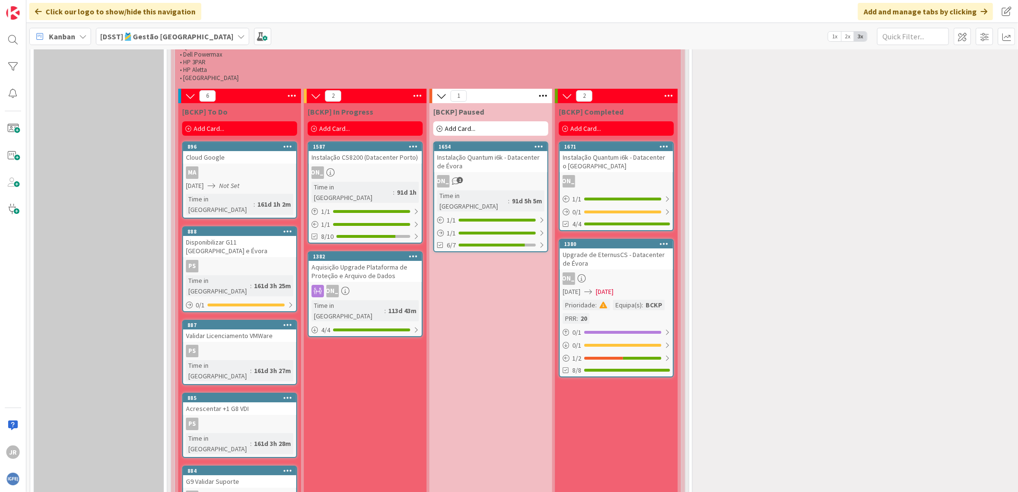
scroll to position [2084, 0]
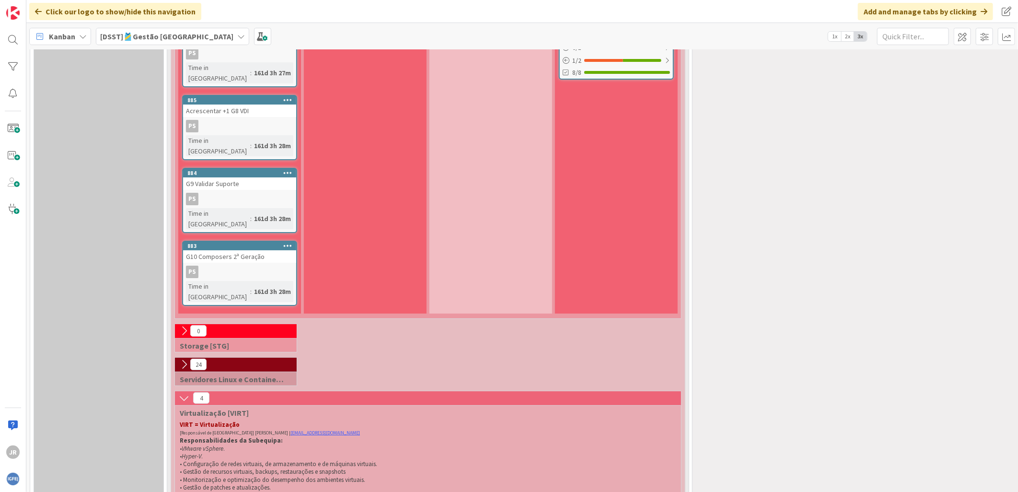
scroll to position [2190, 0]
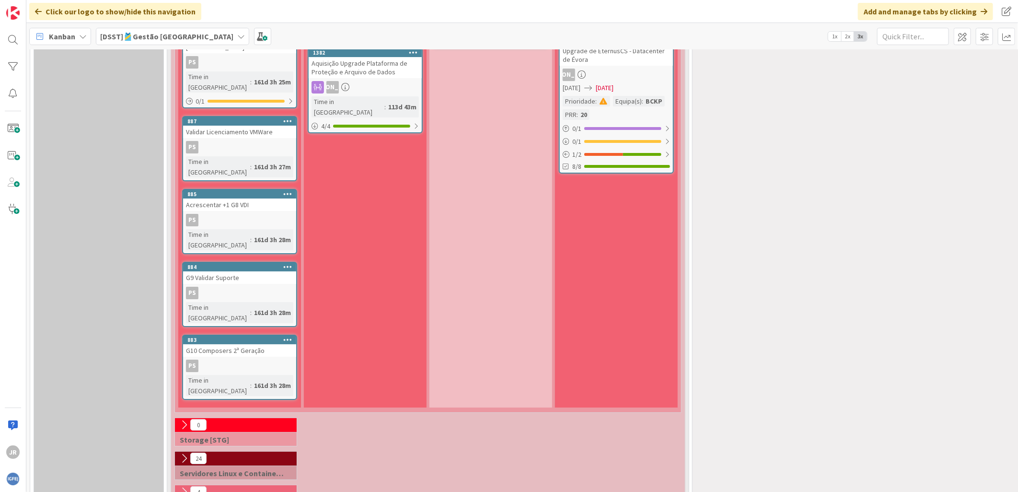
scroll to position [2457, 0]
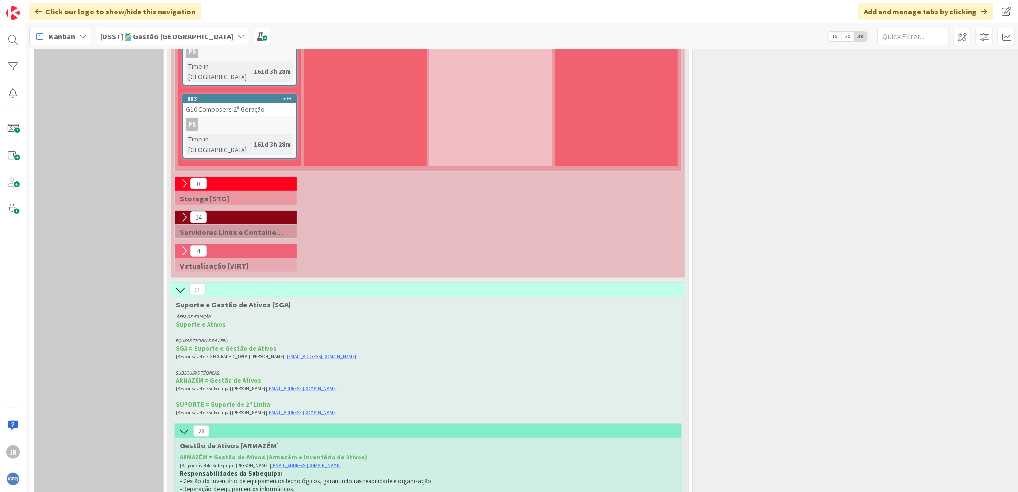
click at [181, 284] on icon at bounding box center [180, 289] width 11 height 11
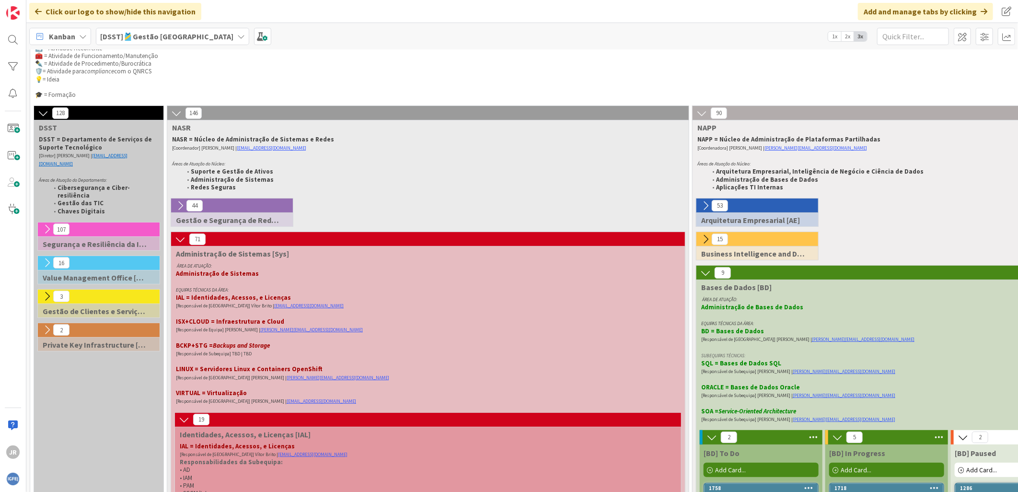
scroll to position [0, 0]
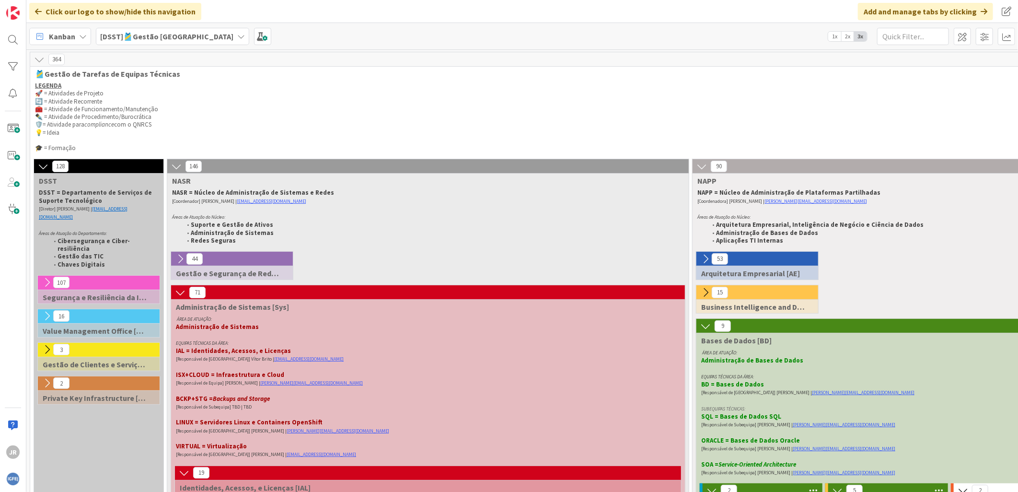
click at [79, 35] on icon at bounding box center [83, 37] width 8 height 8
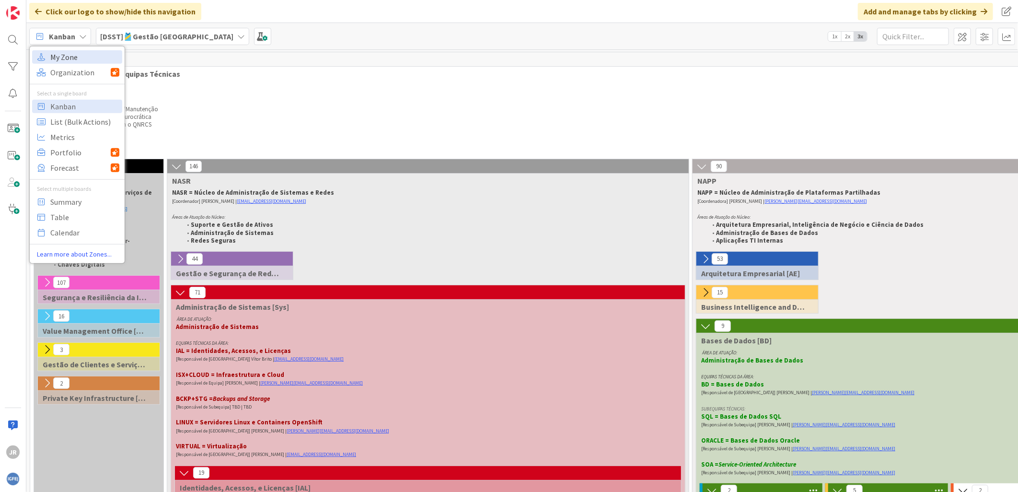
click at [66, 54] on span "My Zone" at bounding box center [84, 56] width 69 height 14
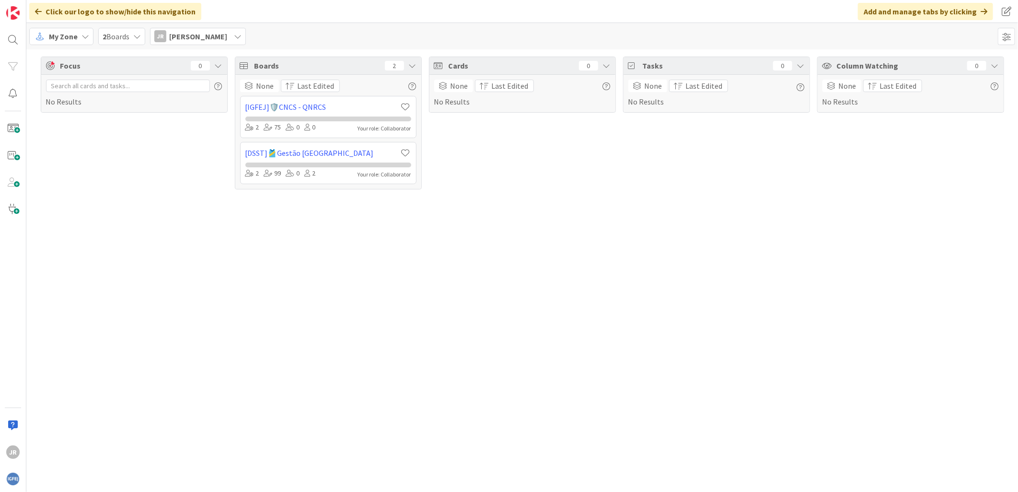
click at [201, 36] on span "João Rafael" at bounding box center [198, 37] width 58 height 12
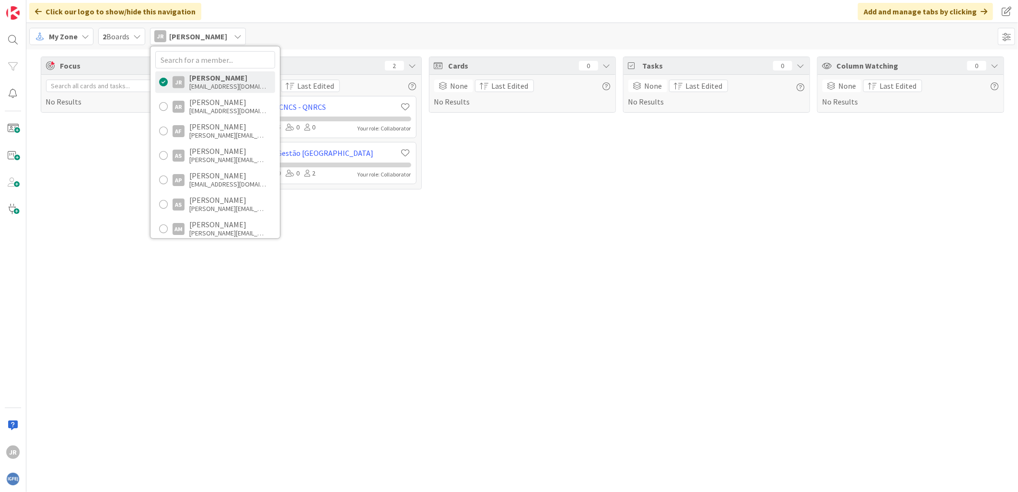
click at [201, 36] on span "João Rafael" at bounding box center [198, 37] width 58 height 12
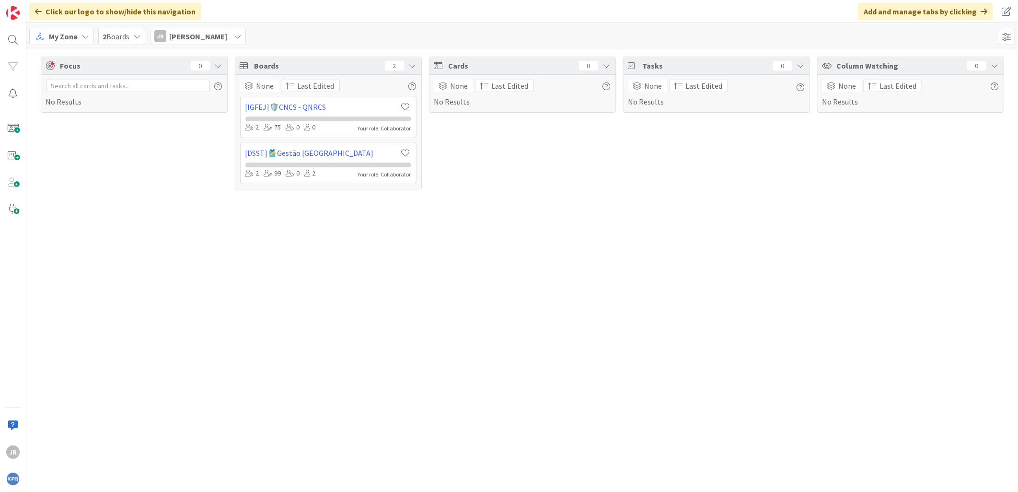
click at [131, 37] on div "2 Boards" at bounding box center [121, 36] width 47 height 17
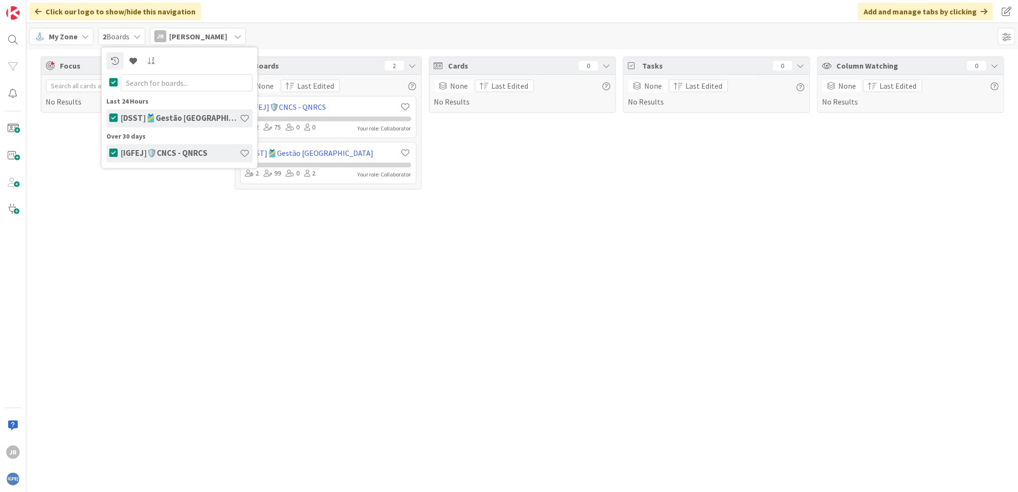
click at [135, 36] on icon at bounding box center [137, 37] width 8 height 8
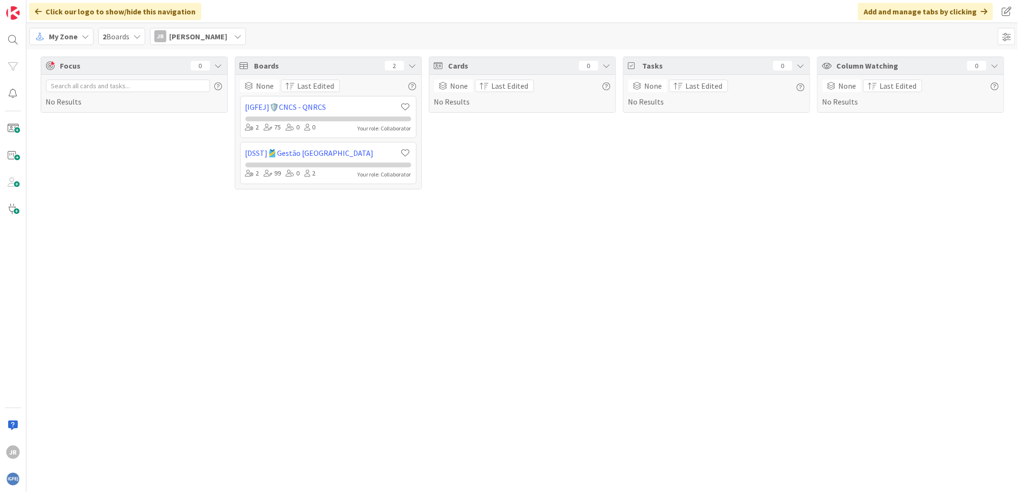
click at [135, 36] on icon at bounding box center [137, 37] width 8 height 8
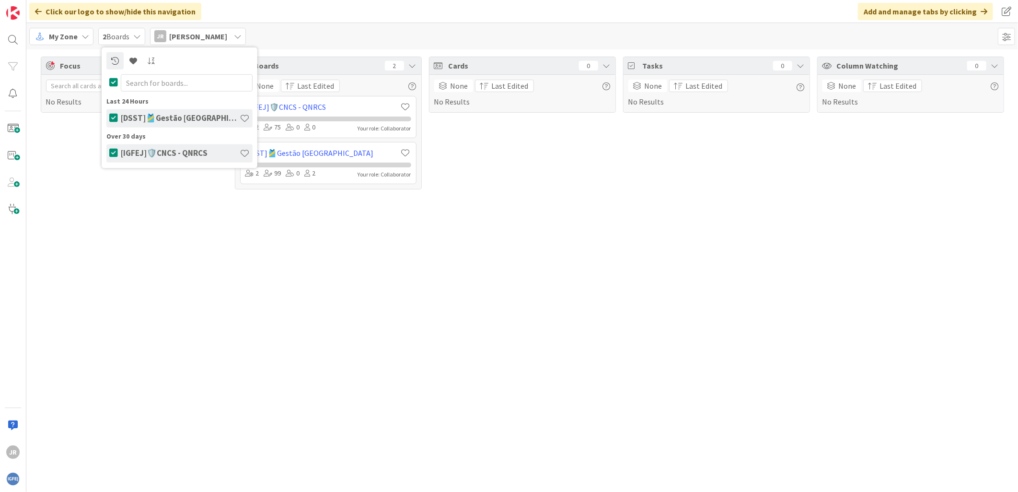
click at [173, 151] on h4 "[IGFEJ]🛡️CNCS - QNRCS" at bounding box center [180, 153] width 119 height 10
click at [82, 35] on icon at bounding box center [86, 37] width 8 height 8
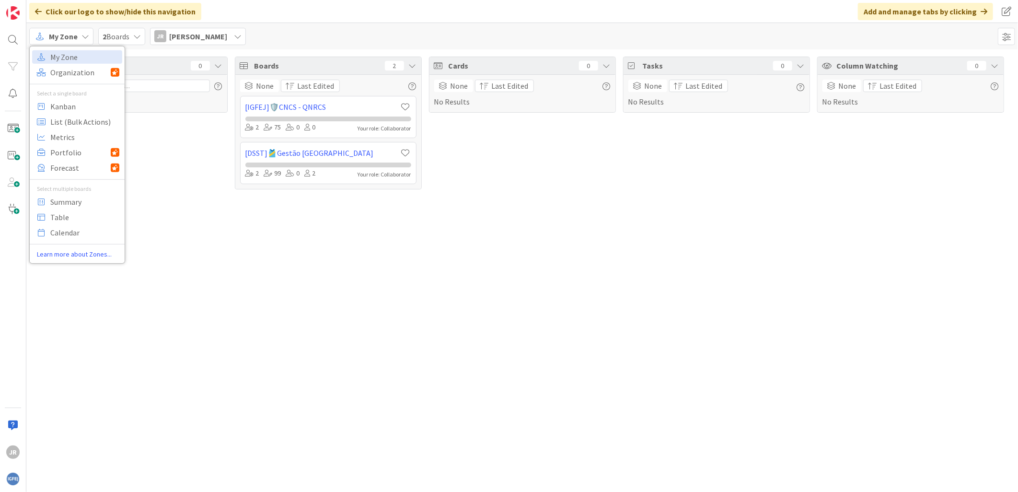
click at [58, 37] on span "My Zone" at bounding box center [63, 37] width 29 height 12
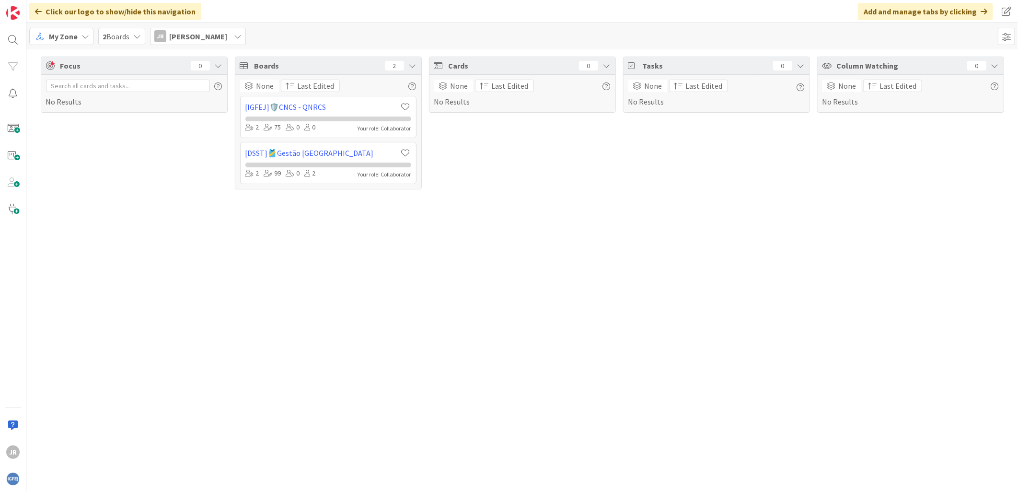
click at [58, 37] on span "My Zone" at bounding box center [63, 37] width 29 height 12
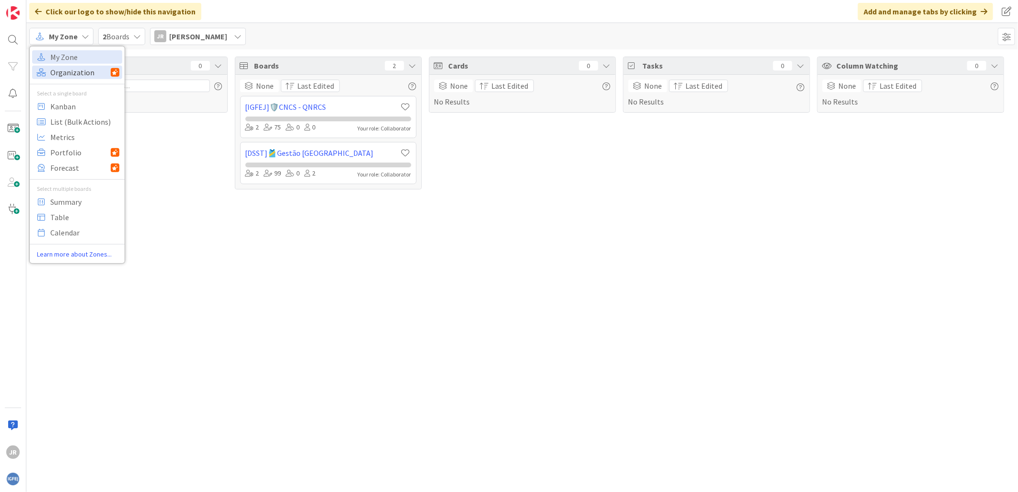
click at [71, 72] on span "Organization" at bounding box center [80, 72] width 60 height 14
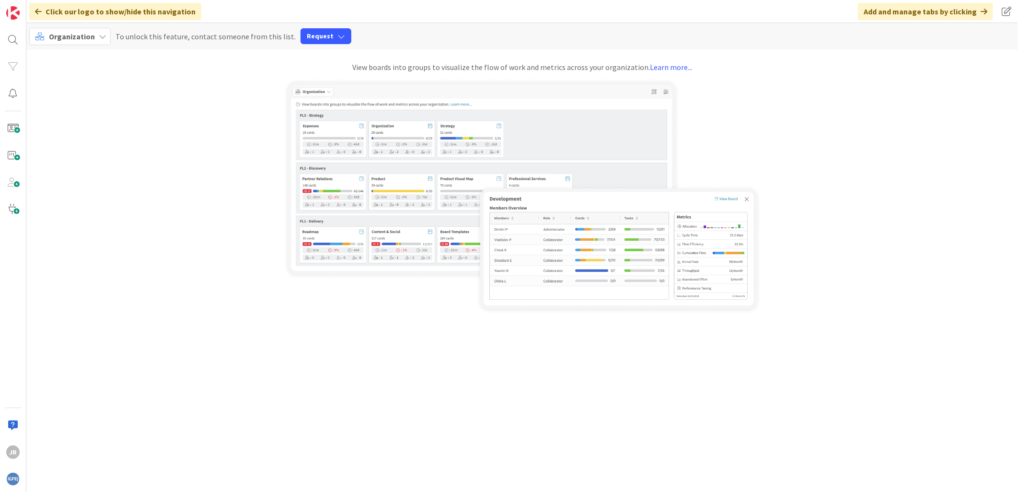
click at [78, 37] on span "Organization" at bounding box center [72, 37] width 46 height 10
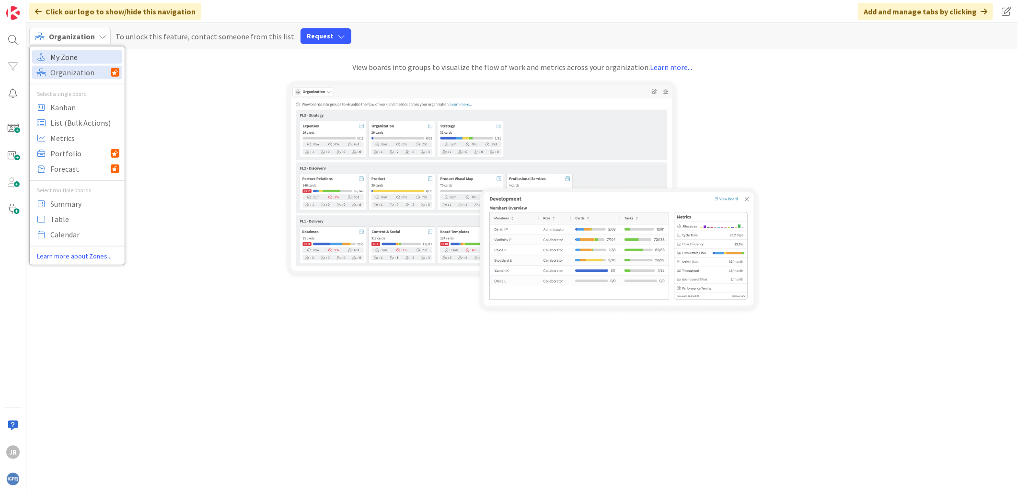
click at [76, 55] on span "My Zone" at bounding box center [84, 56] width 69 height 14
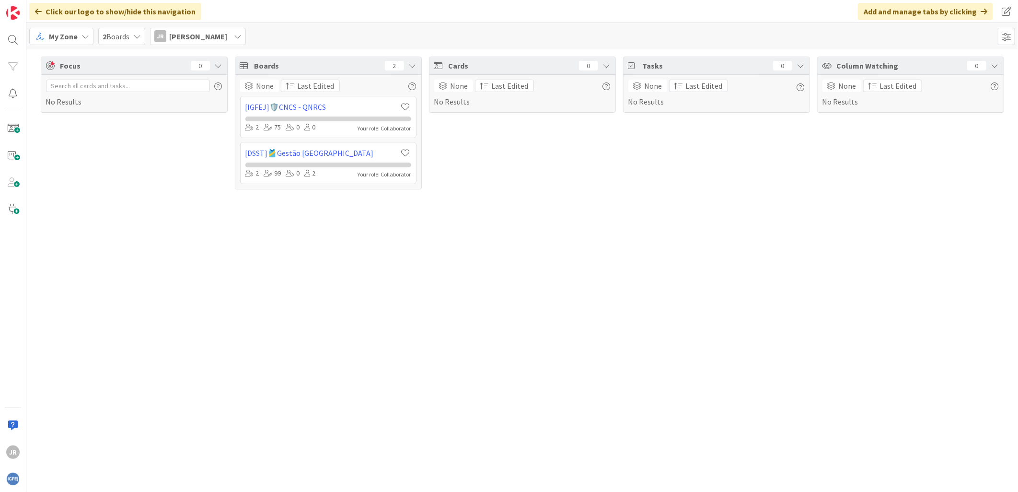
click at [118, 35] on span "2 Boards" at bounding box center [116, 37] width 27 height 12
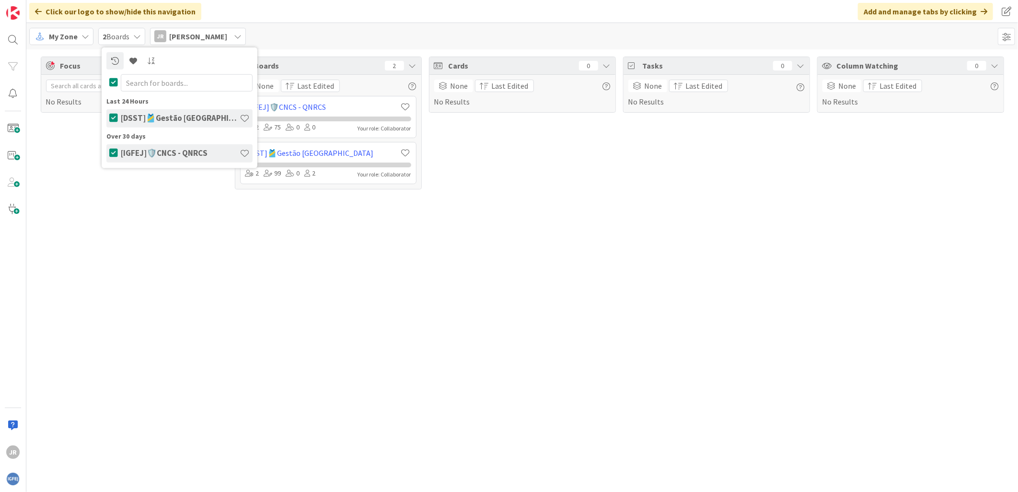
click at [122, 34] on span "2 Boards" at bounding box center [116, 37] width 27 height 12
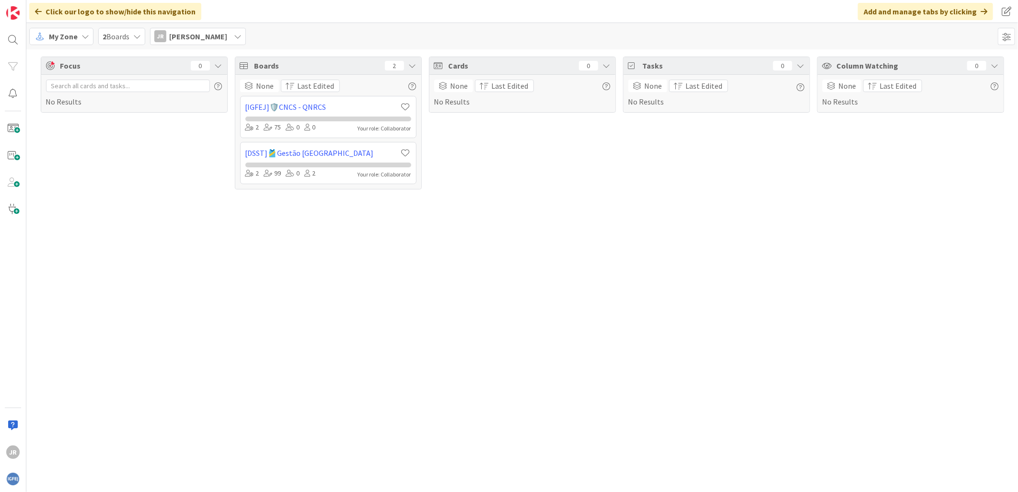
click at [30, 11] on div "Click our logo to show/hide this navigation" at bounding box center [115, 11] width 172 height 17
click at [10, 8] on img at bounding box center [12, 12] width 13 height 13
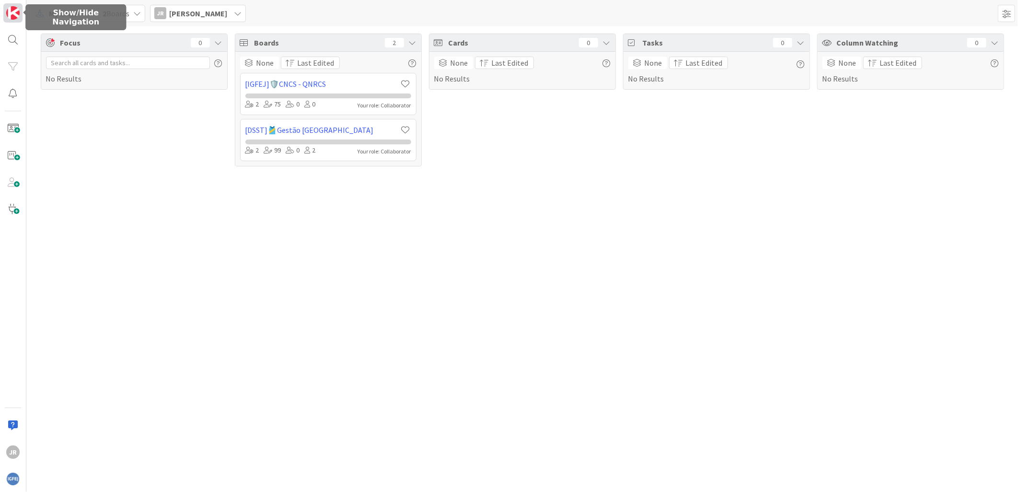
click at [10, 8] on img at bounding box center [12, 12] width 13 height 13
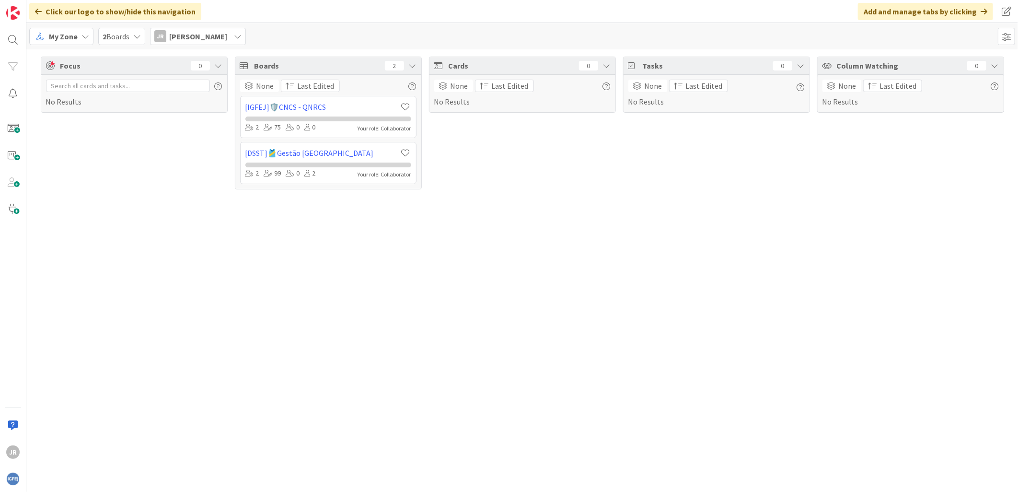
click at [61, 36] on span "My Zone" at bounding box center [63, 37] width 29 height 12
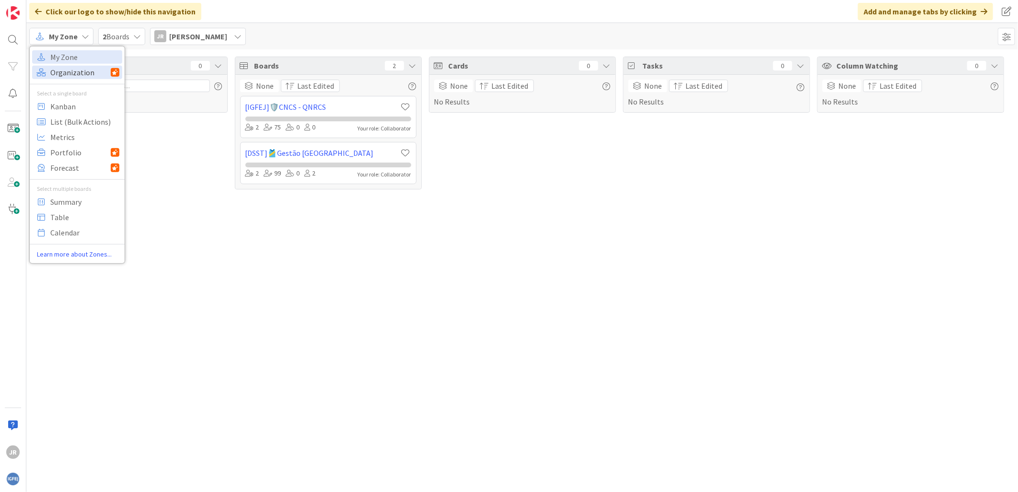
click at [58, 70] on span "Organization" at bounding box center [80, 72] width 60 height 14
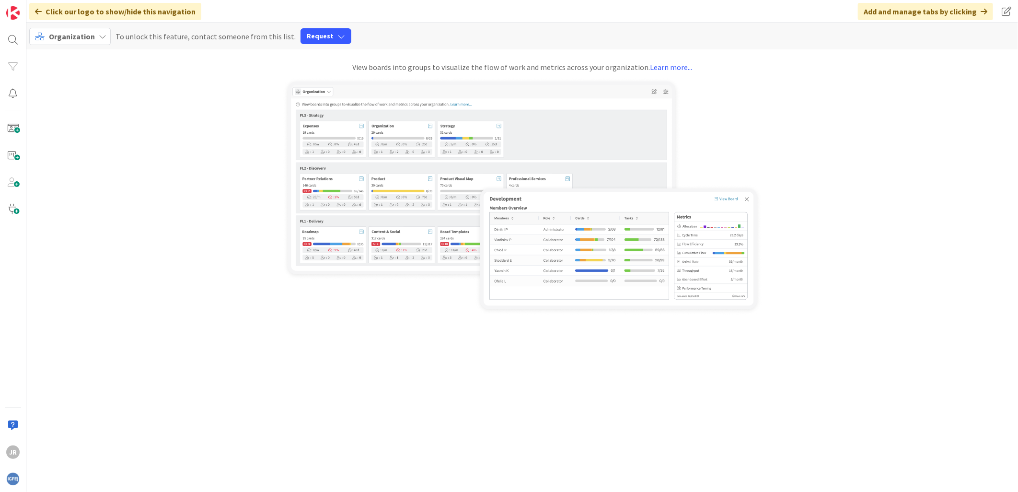
click at [68, 33] on span "Organization" at bounding box center [72, 37] width 46 height 10
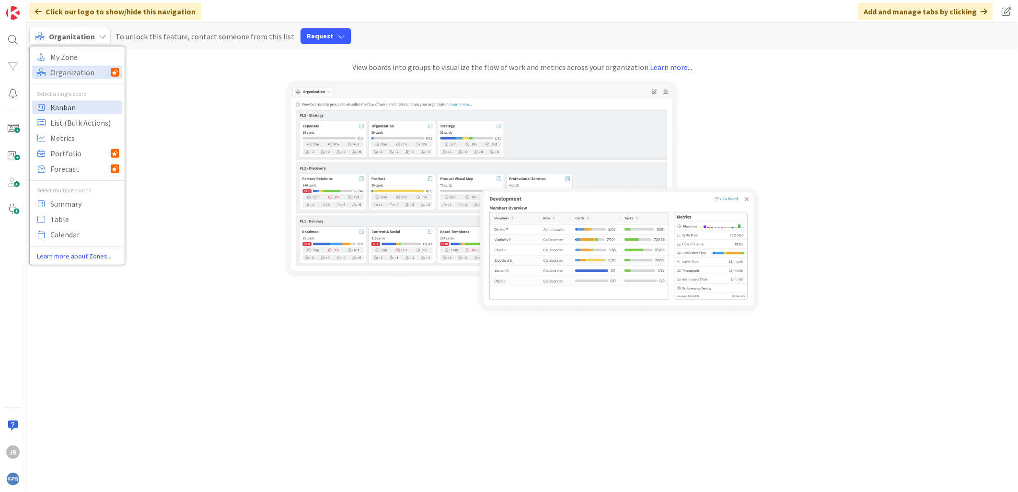
click at [59, 104] on span "Kanban" at bounding box center [84, 107] width 69 height 14
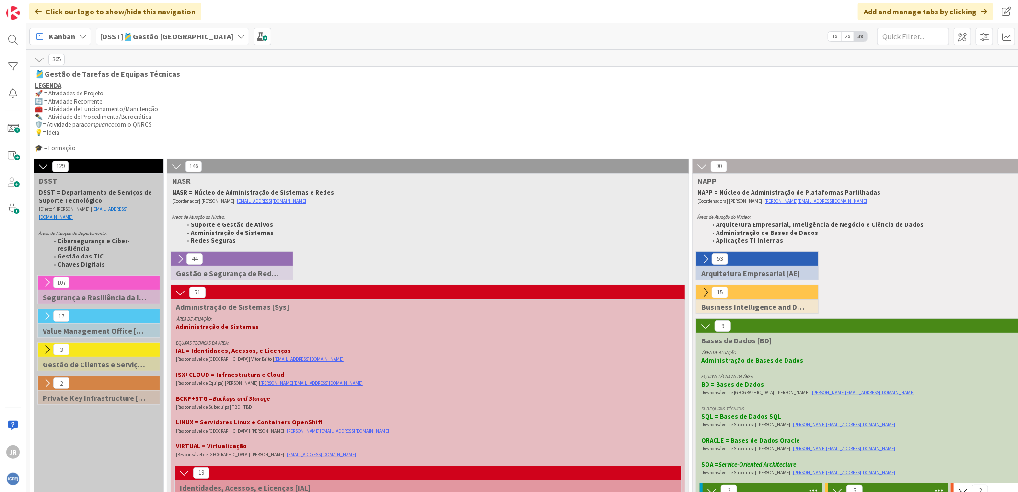
click at [169, 33] on b "[DSST]🎽Gestão [GEOGRAPHIC_DATA]" at bounding box center [166, 37] width 133 height 10
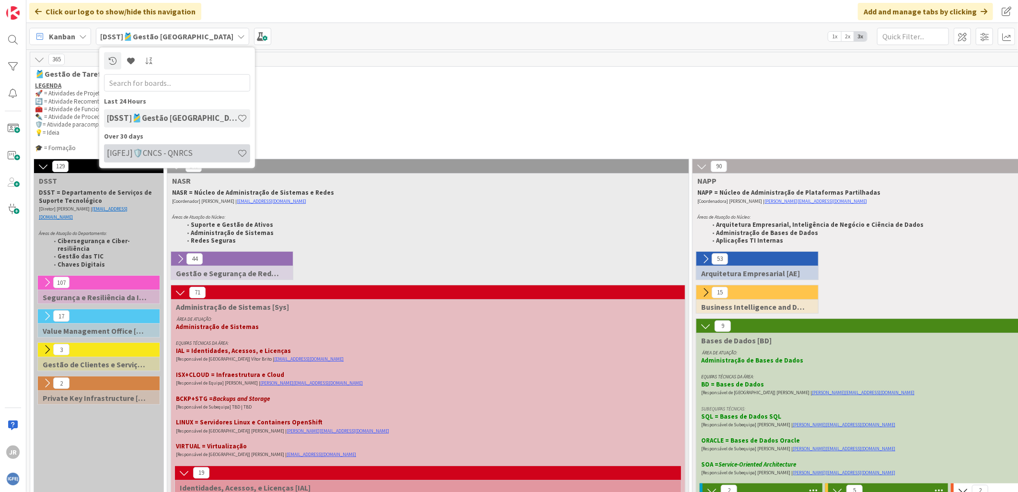
click at [160, 155] on h4 "[IGFEJ]🛡️CNCS - QNRCS" at bounding box center [172, 153] width 130 height 10
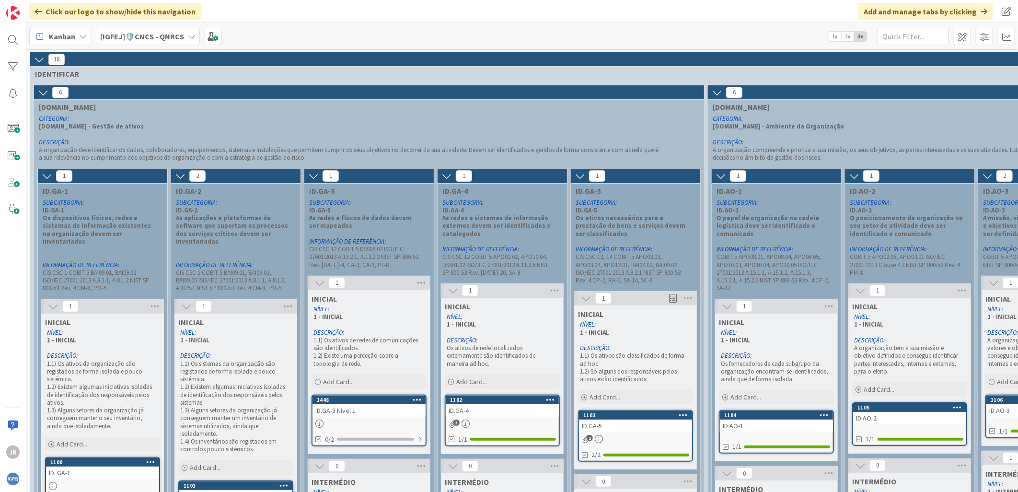
click at [114, 28] on div "[IGFEJ]🛡️CNCS - QNRCS" at bounding box center [148, 36] width 104 height 17
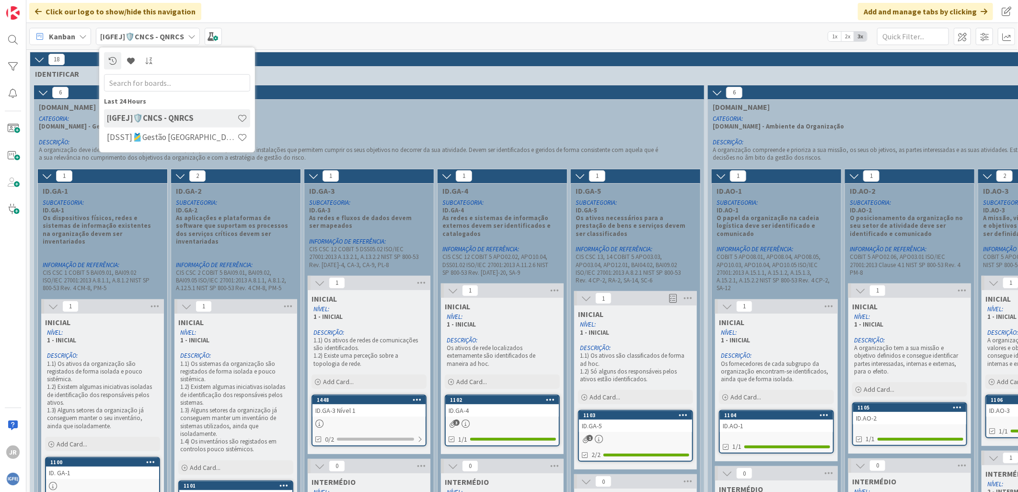
click at [159, 137] on h4 "[DSST]🎽Gestão [GEOGRAPHIC_DATA]" at bounding box center [172, 137] width 130 height 10
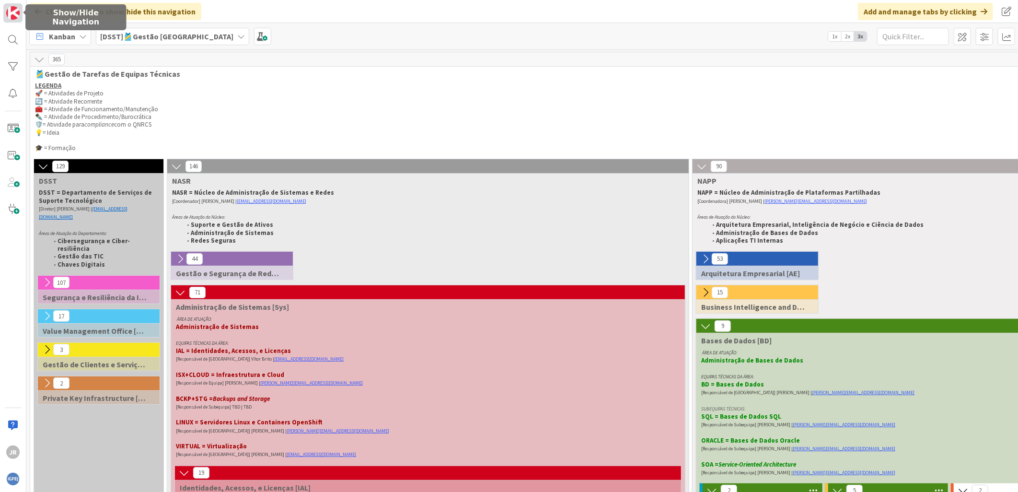
click at [10, 12] on img at bounding box center [12, 12] width 13 height 13
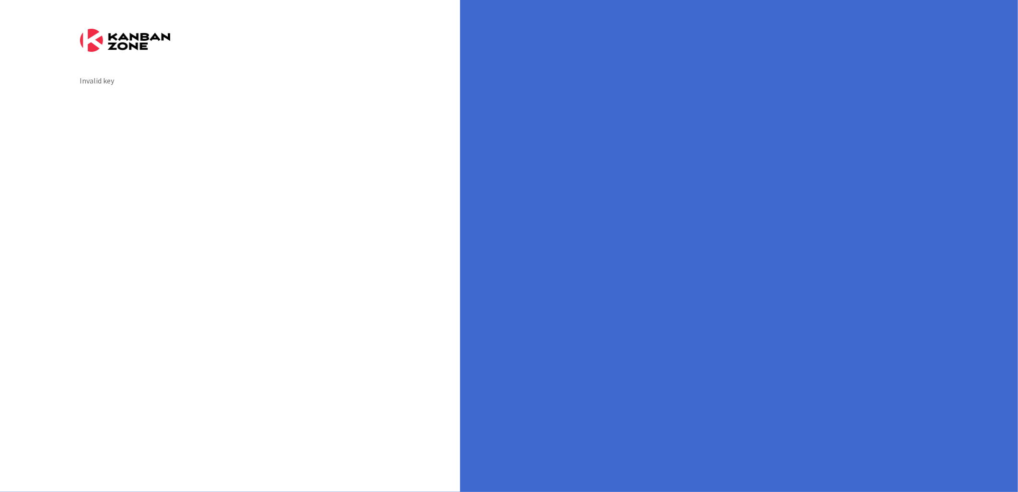
drag, startPoint x: 100, startPoint y: 82, endPoint x: 98, endPoint y: 73, distance: 9.8
click at [100, 82] on div "Invalid key" at bounding box center [230, 81] width 301 height 12
